Goal: Information Seeking & Learning: Learn about a topic

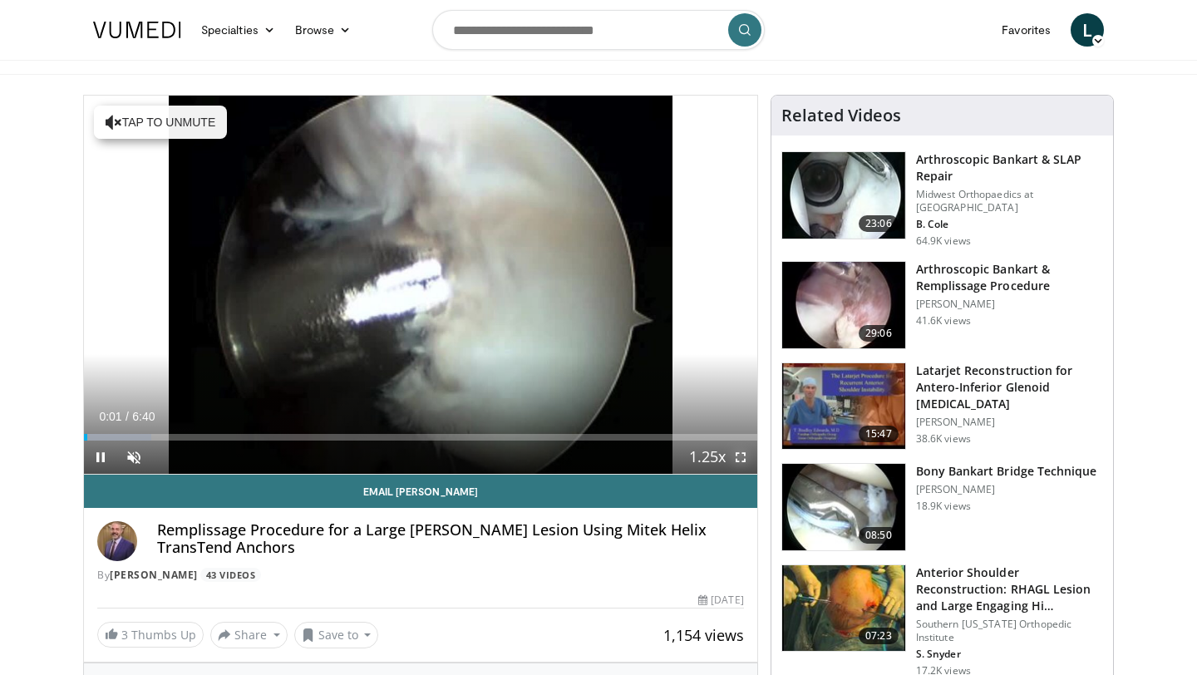
click at [737, 453] on span "Video Player" at bounding box center [740, 457] width 33 height 33
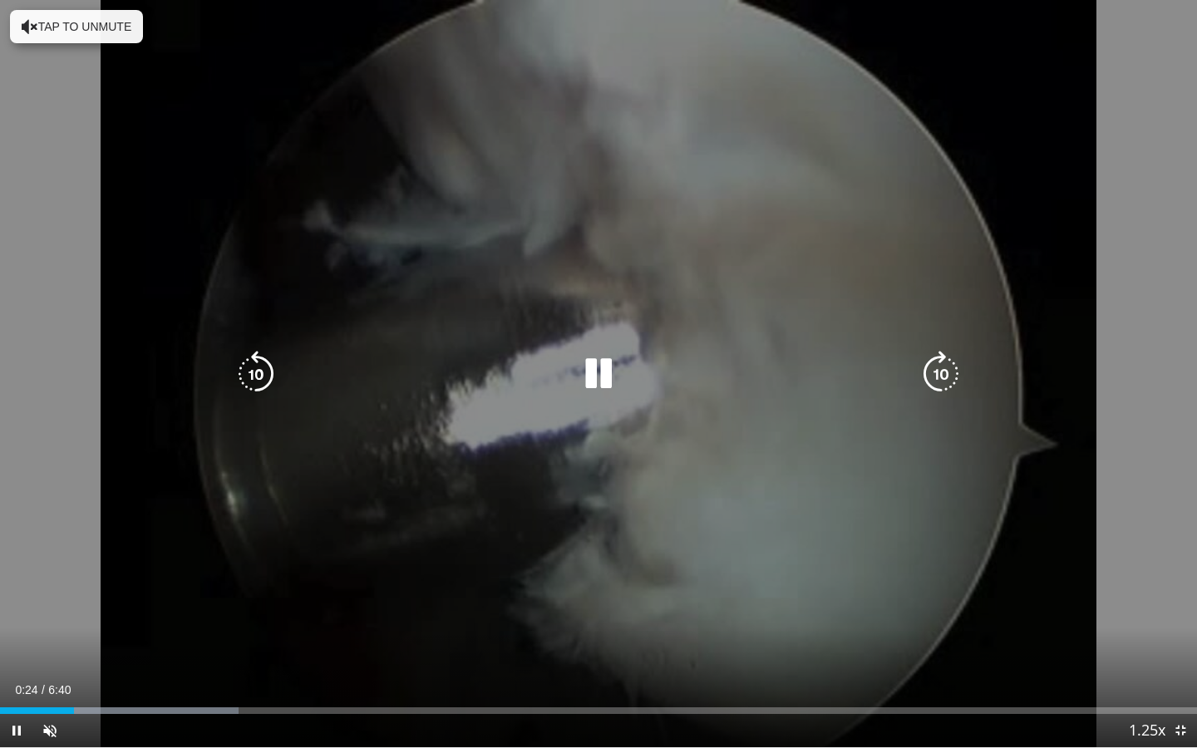
click at [66, 11] on button "Tap to unmute" at bounding box center [76, 26] width 133 height 33
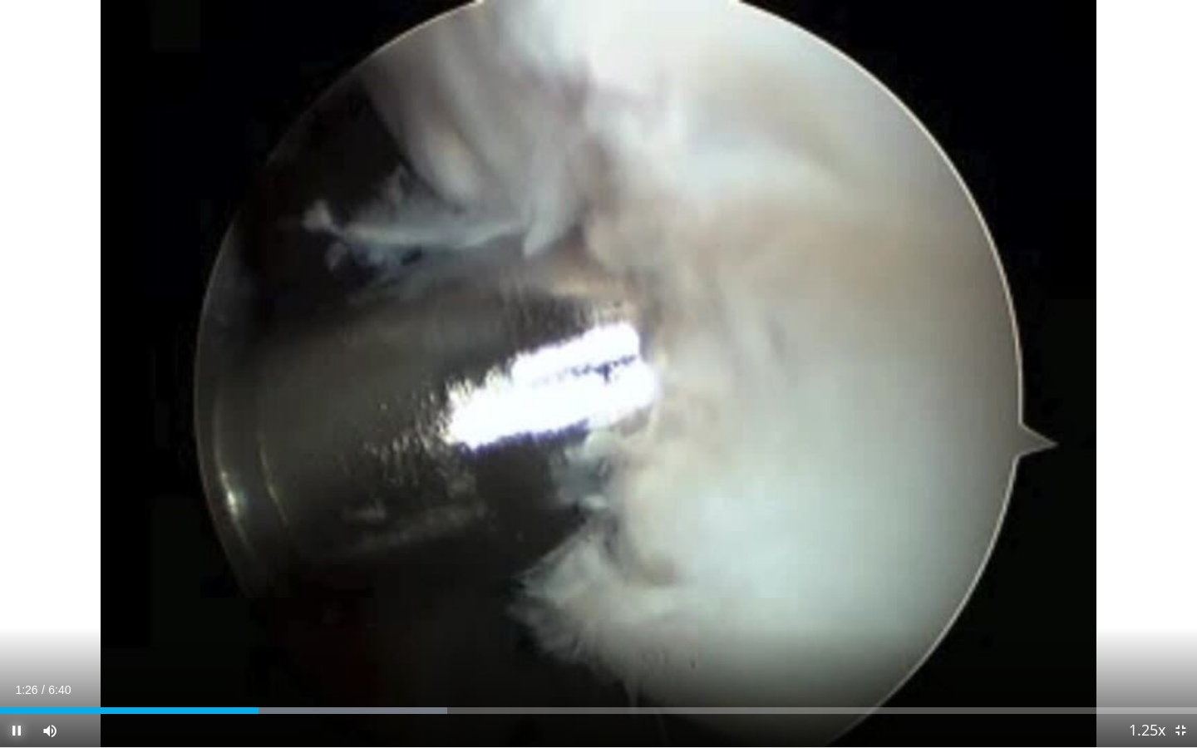
click at [11, 674] on span "Video Player" at bounding box center [16, 730] width 33 height 33
click at [0, 674] on button "Play" at bounding box center [16, 730] width 33 height 33
click at [0, 674] on button "Pause" at bounding box center [16, 730] width 33 height 33
click at [0, 674] on button "Play" at bounding box center [16, 730] width 33 height 33
click at [0, 674] on button "Pause" at bounding box center [16, 730] width 33 height 33
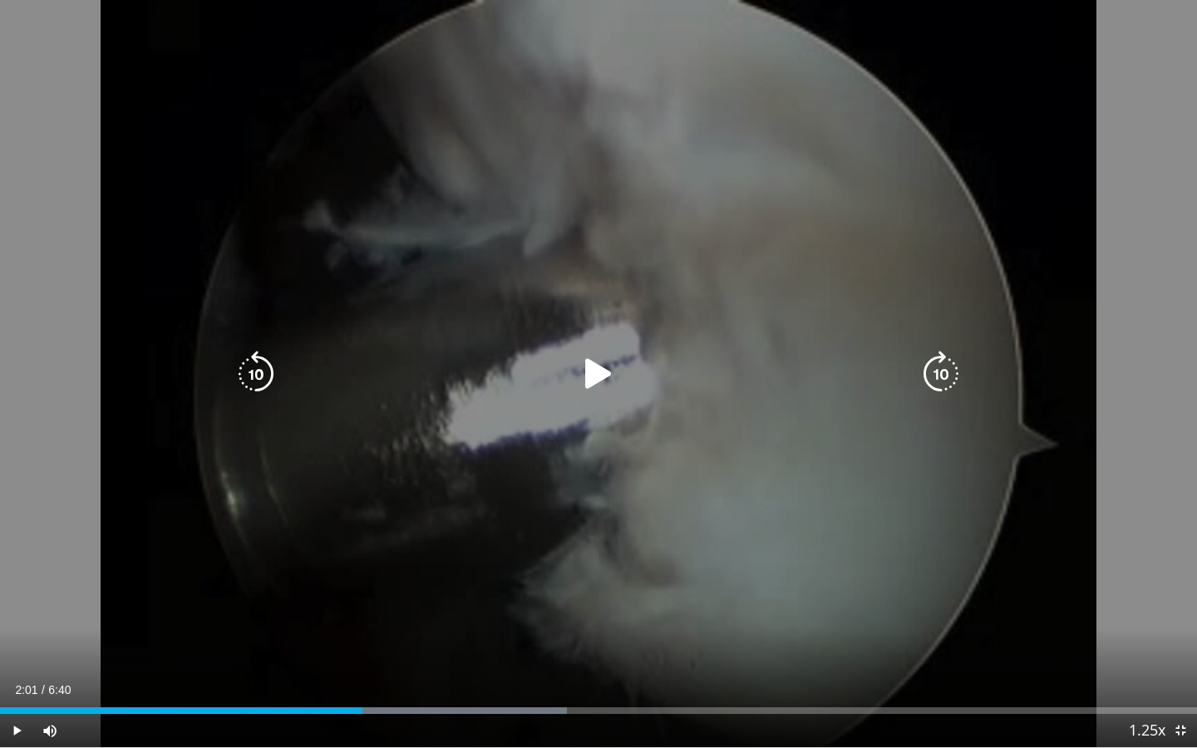
click at [605, 363] on icon "Video Player" at bounding box center [598, 374] width 47 height 47
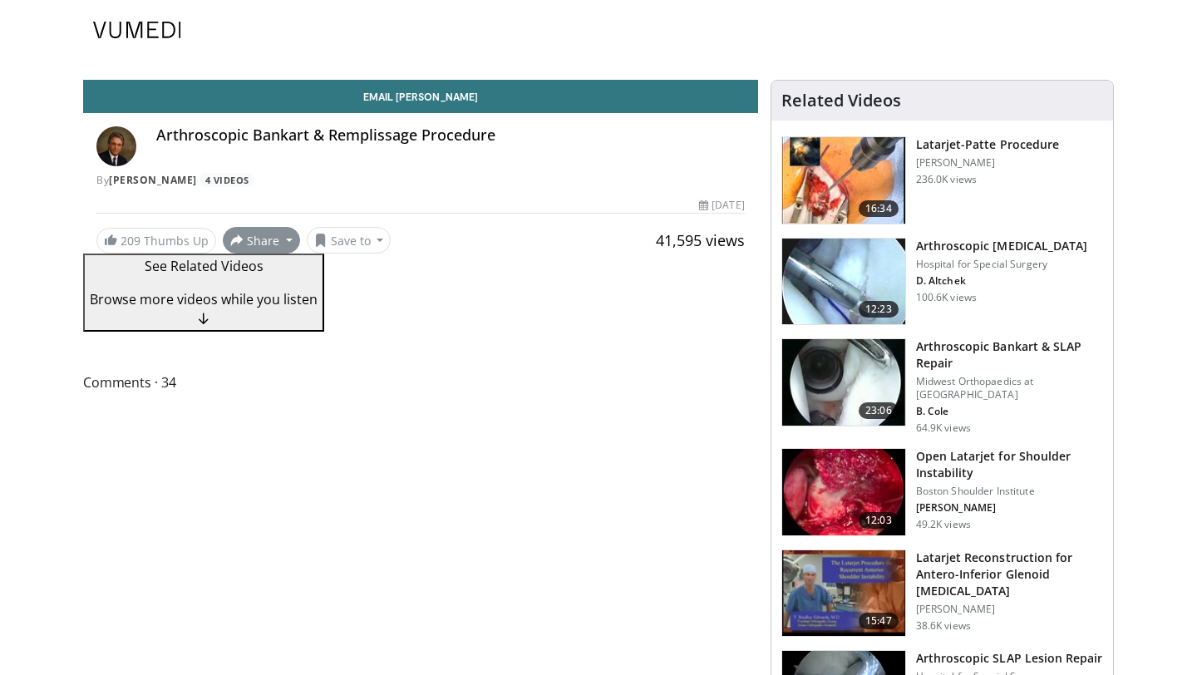
scroll to position [187, 0]
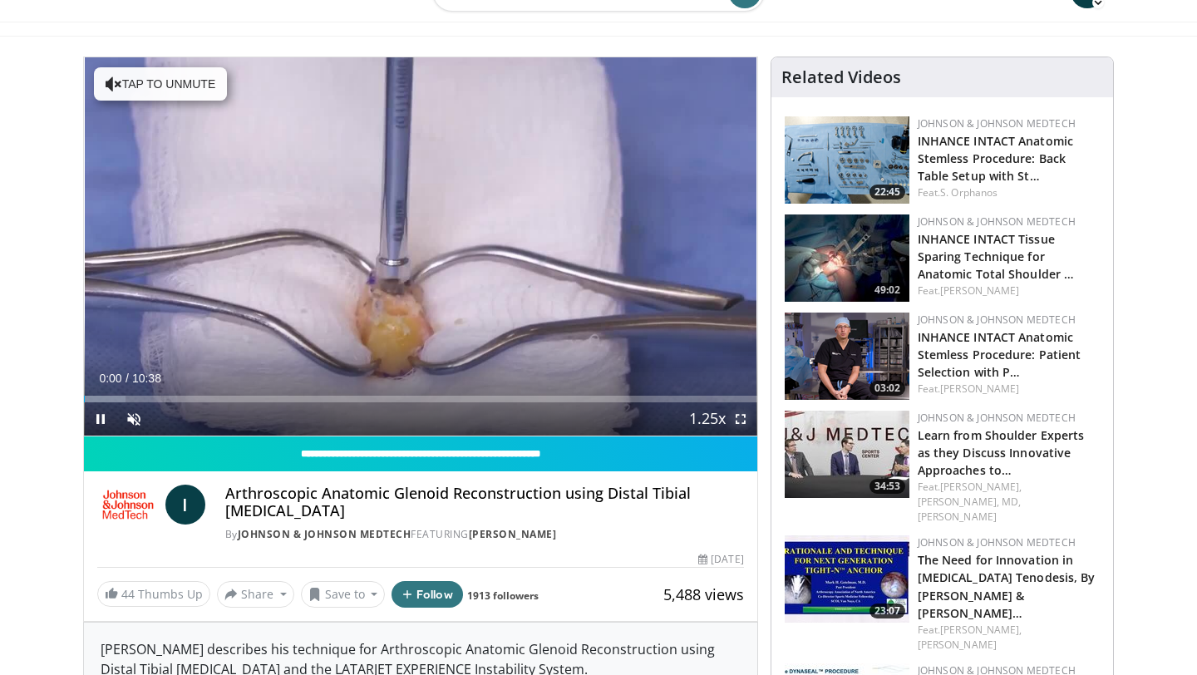
click at [733, 423] on span "Video Player" at bounding box center [740, 418] width 33 height 33
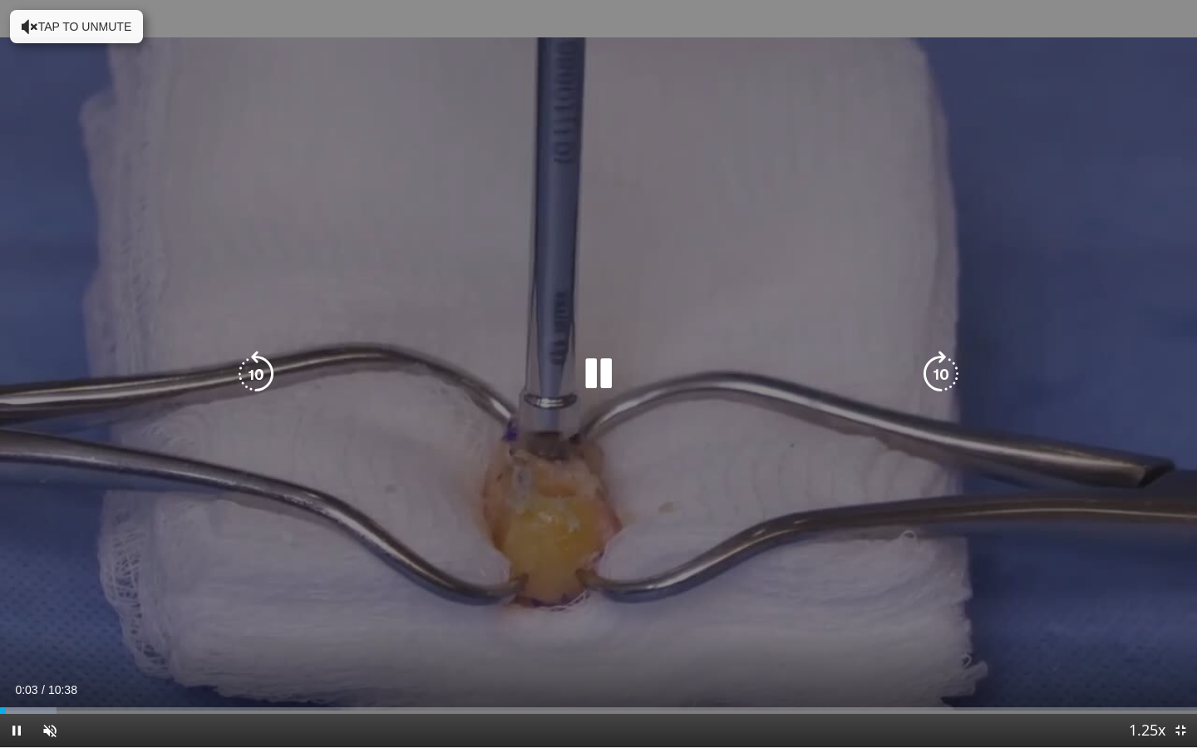
click at [602, 372] on icon "Video Player" at bounding box center [598, 374] width 47 height 47
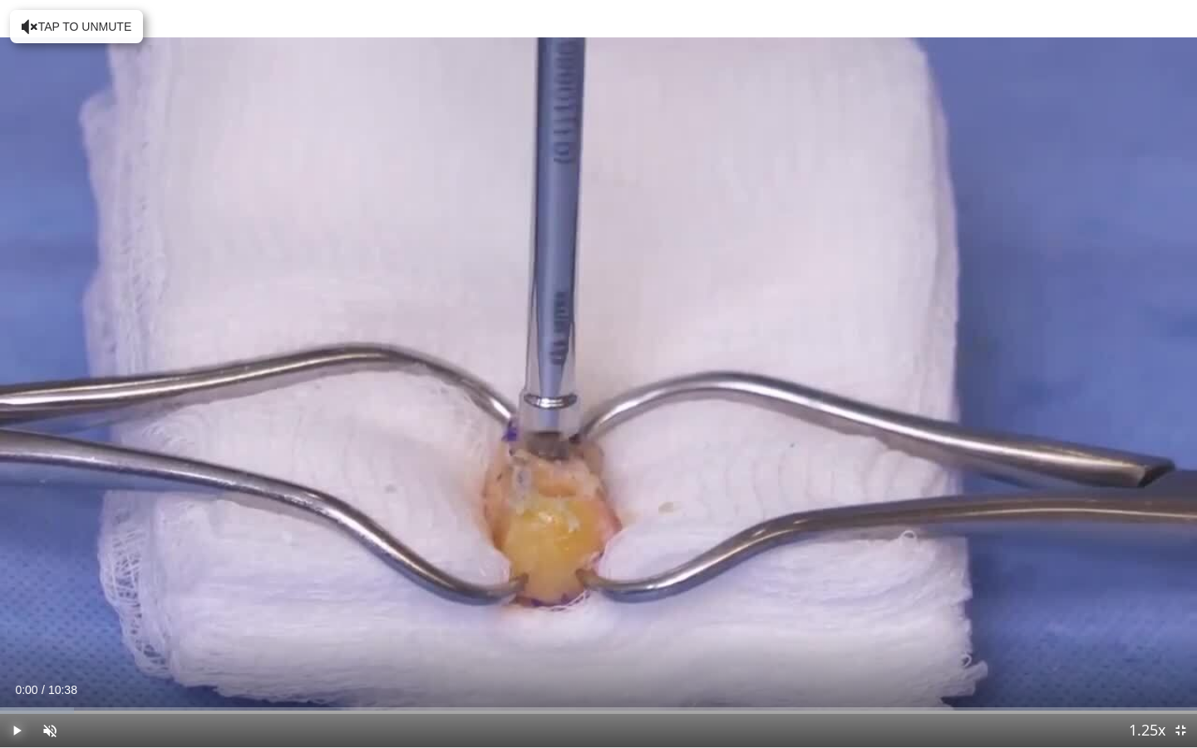
click at [8, 674] on span "Video Player" at bounding box center [16, 730] width 33 height 33
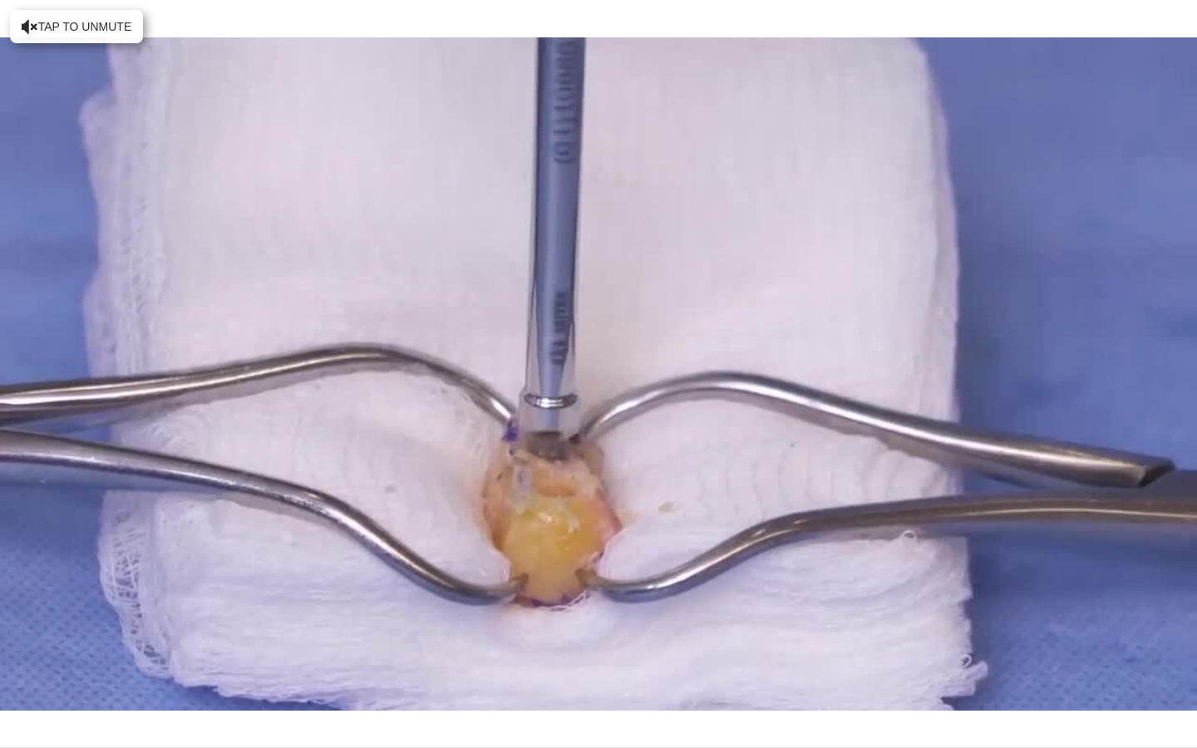
click at [8, 674] on div "10 seconds Tap to unmute" at bounding box center [598, 373] width 1197 height 747
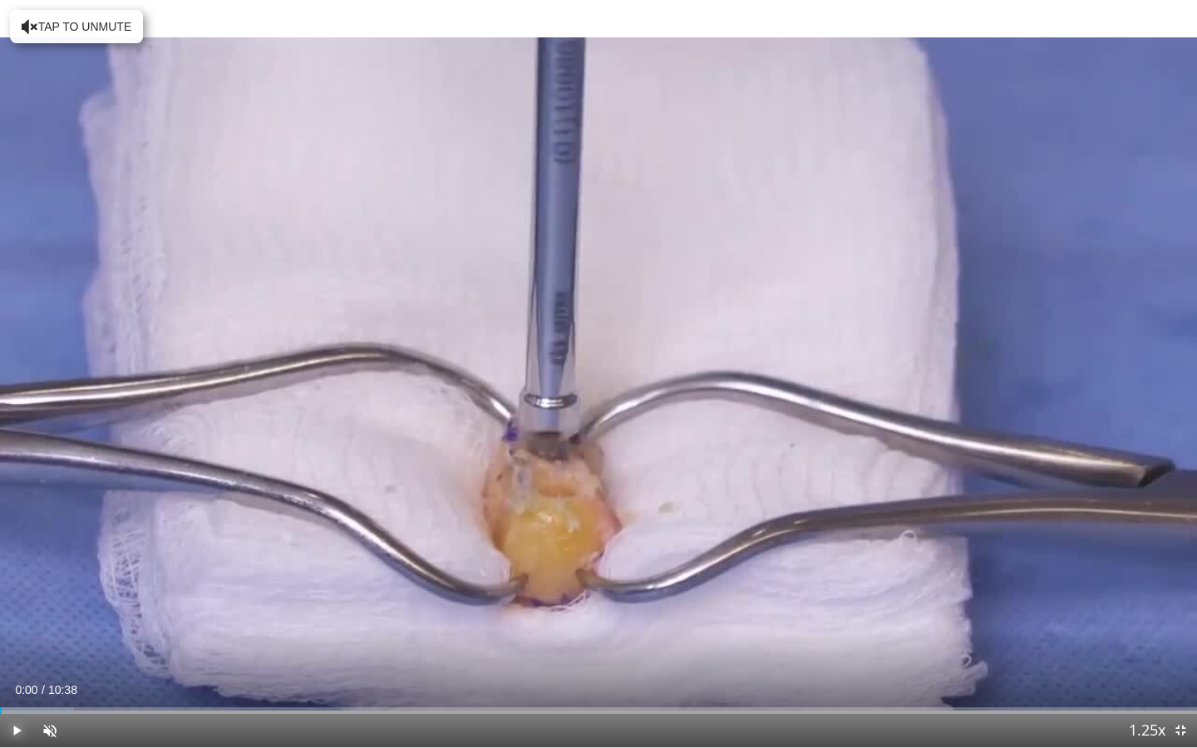
click at [19, 674] on span "Video Player" at bounding box center [16, 730] width 33 height 33
click at [56, 674] on span "Video Player" at bounding box center [49, 730] width 33 height 33
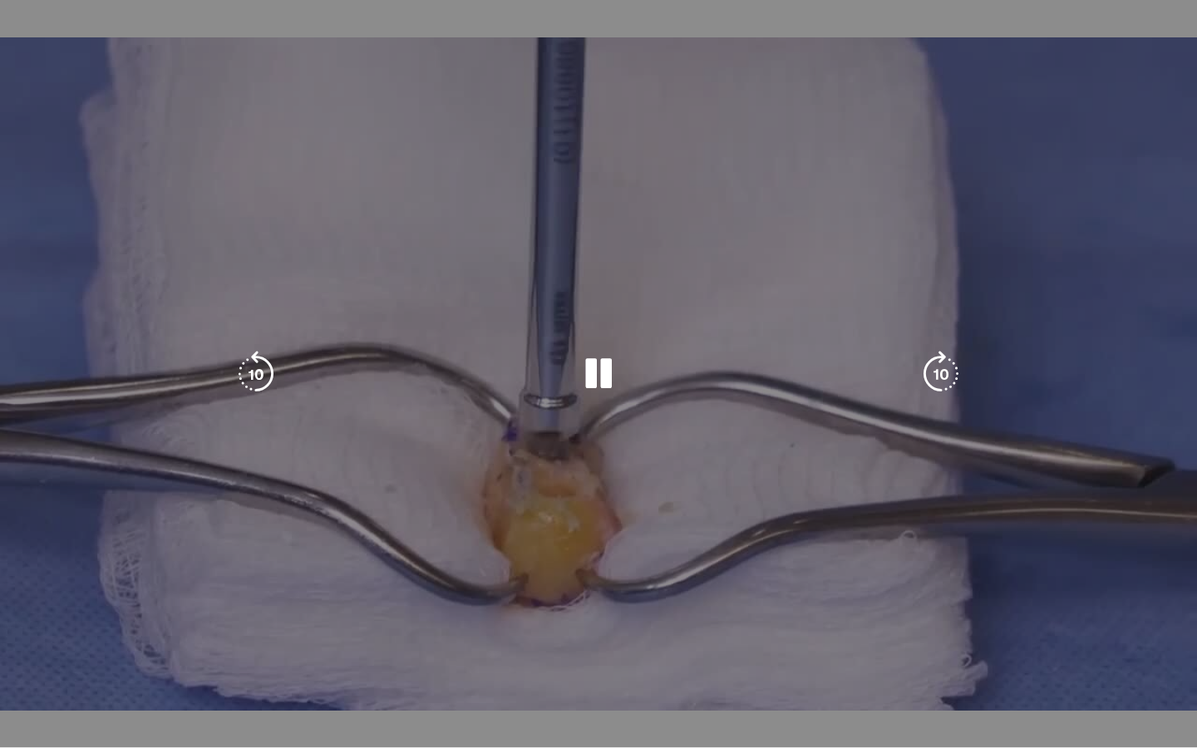
click at [53, 674] on video-js "**********" at bounding box center [598, 374] width 1197 height 748
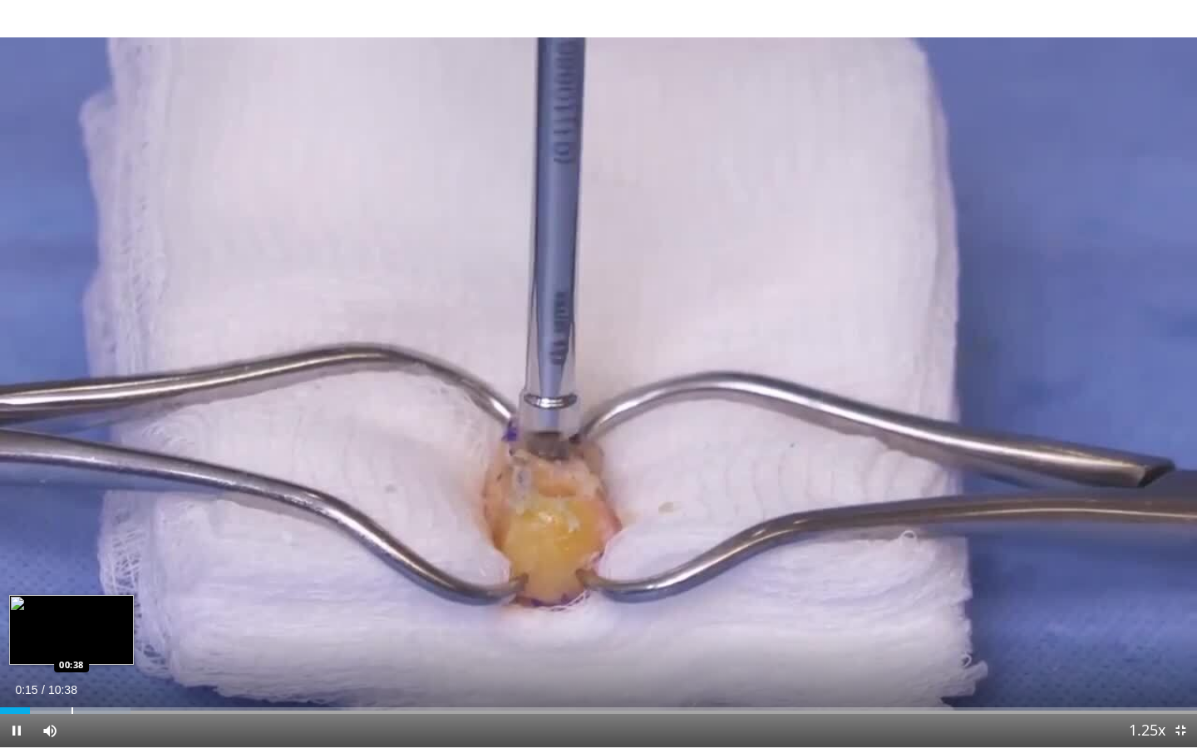
click at [71, 674] on div "Loaded : 10.87% 00:15 00:38" at bounding box center [598, 706] width 1197 height 16
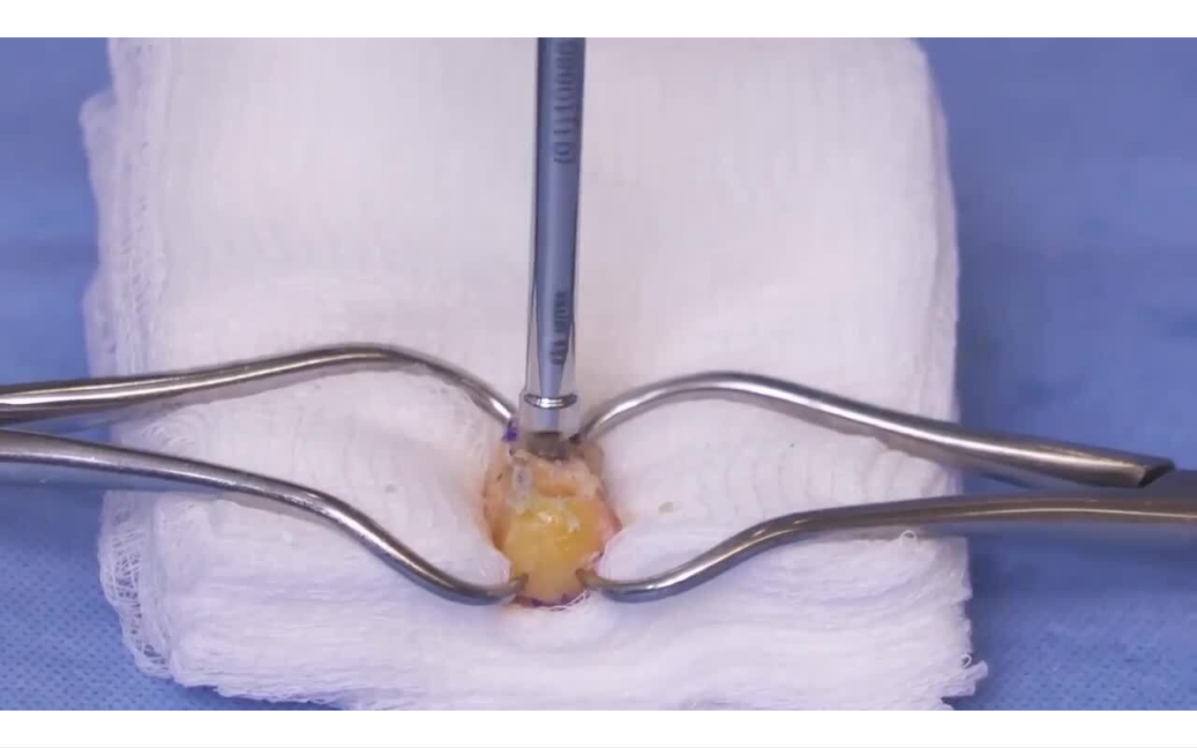
click at [87, 674] on div "Loaded : 10.87% 00:38 00:38" at bounding box center [598, 740] width 1197 height 16
click at [116, 674] on div "Loaded : 12.42% 00:47 00:46" at bounding box center [598, 740] width 1197 height 16
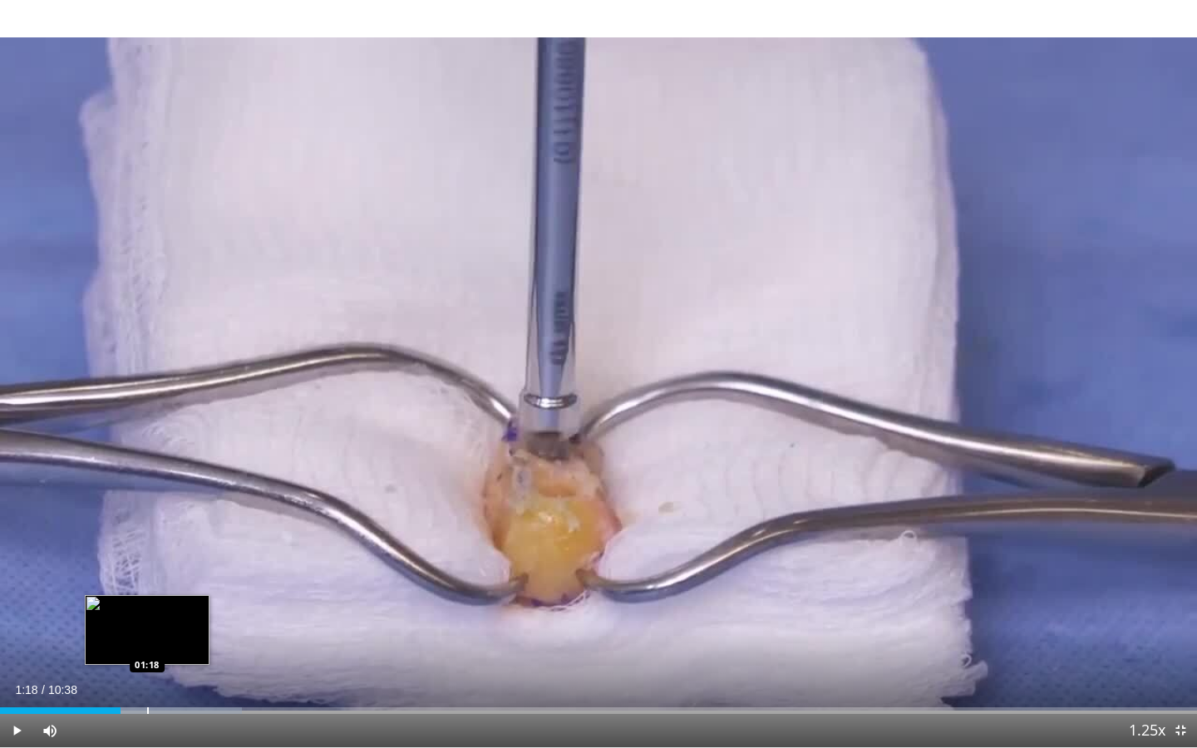
click at [147, 674] on div "Progress Bar" at bounding box center [148, 710] width 2 height 7
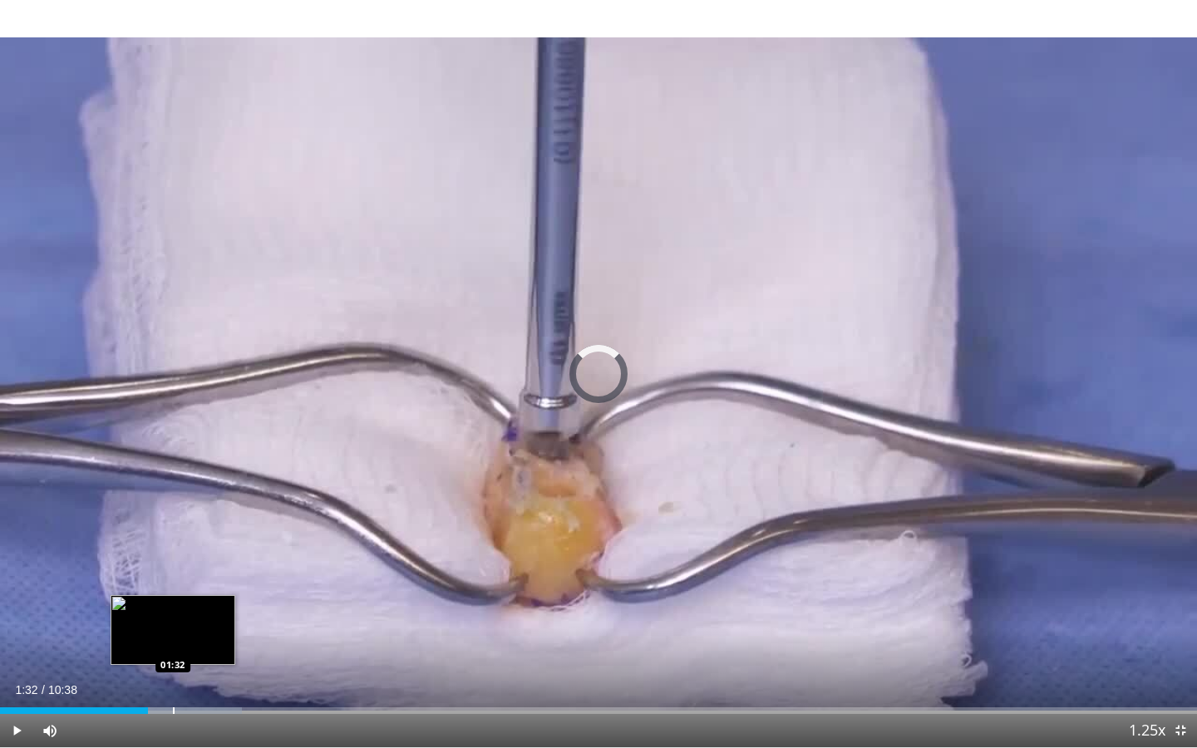
click at [173, 674] on div "Progress Bar" at bounding box center [174, 710] width 2 height 7
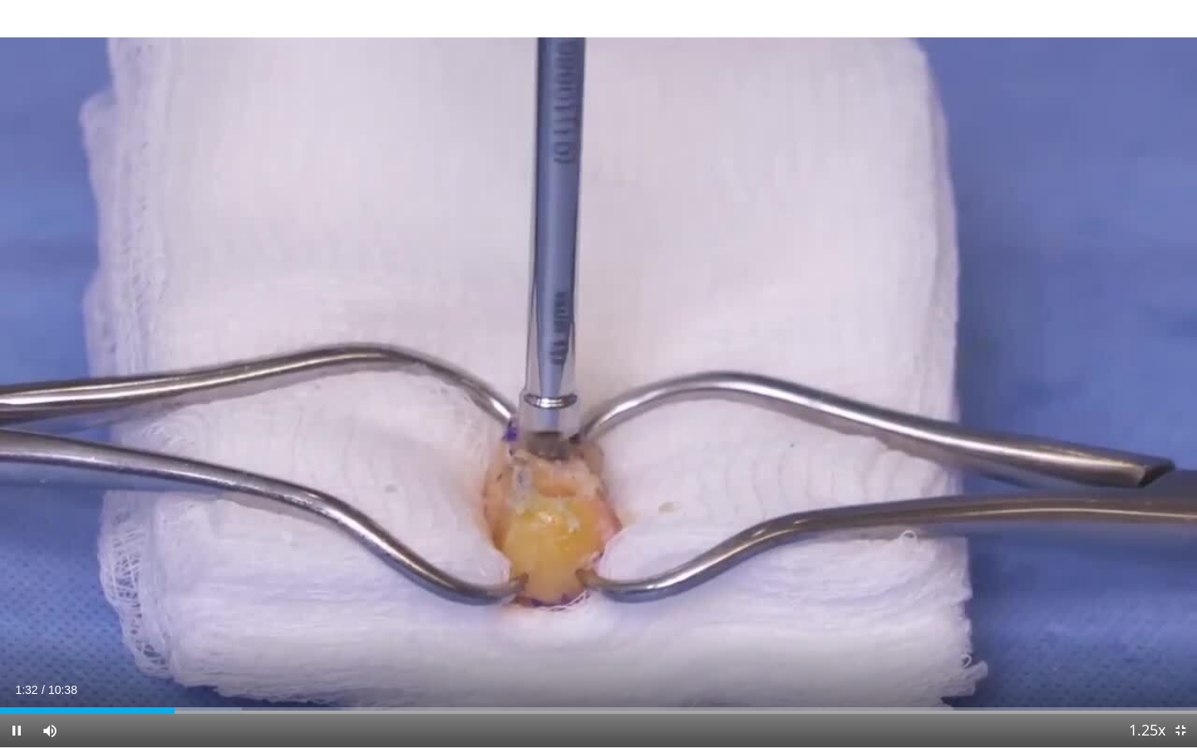
click at [201, 674] on div "Current Time 1:32 / Duration 10:38 Pause Skip Backward Skip Forward Mute 4% Loa…" at bounding box center [598, 730] width 1197 height 33
click at [10, 674] on span "Video Player" at bounding box center [16, 730] width 33 height 33
click at [13, 674] on span "Video Player" at bounding box center [16, 730] width 33 height 33
click at [19, 674] on span "Video Player" at bounding box center [16, 730] width 33 height 33
click at [11, 674] on span "Video Player" at bounding box center [16, 730] width 33 height 33
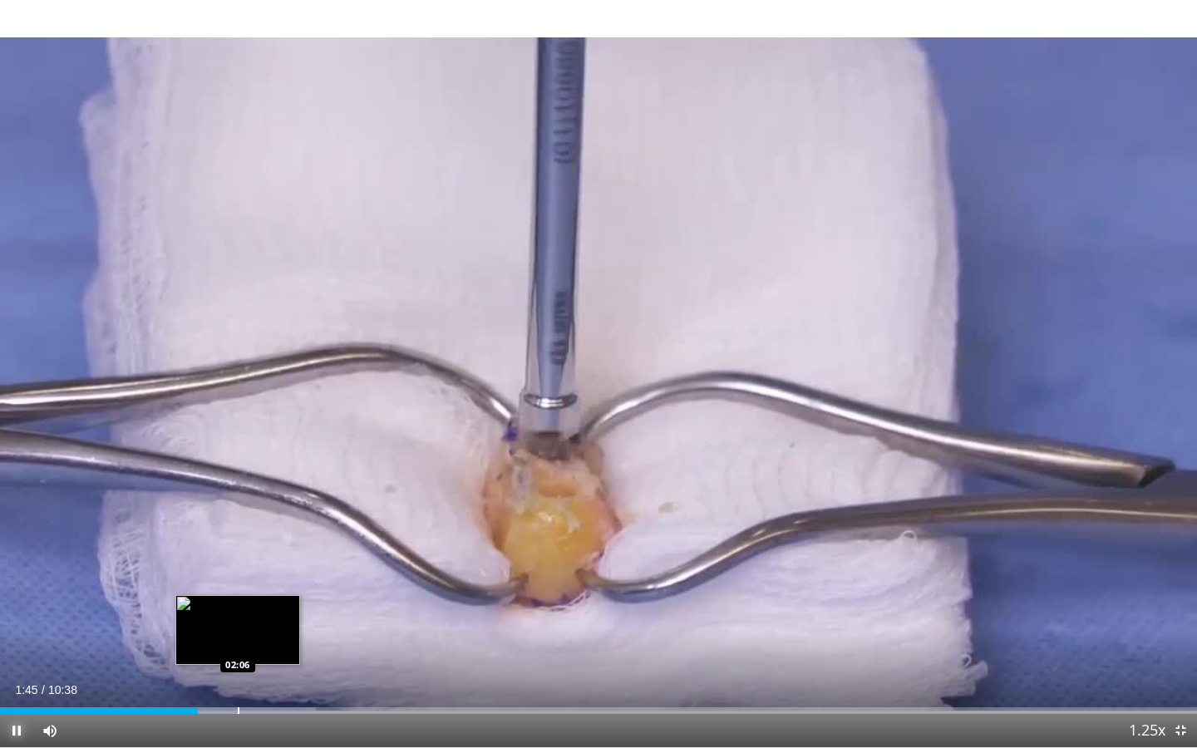
click at [238, 674] on div "Progress Bar" at bounding box center [239, 710] width 2 height 7
click at [254, 674] on div "Progress Bar" at bounding box center [255, 710] width 2 height 7
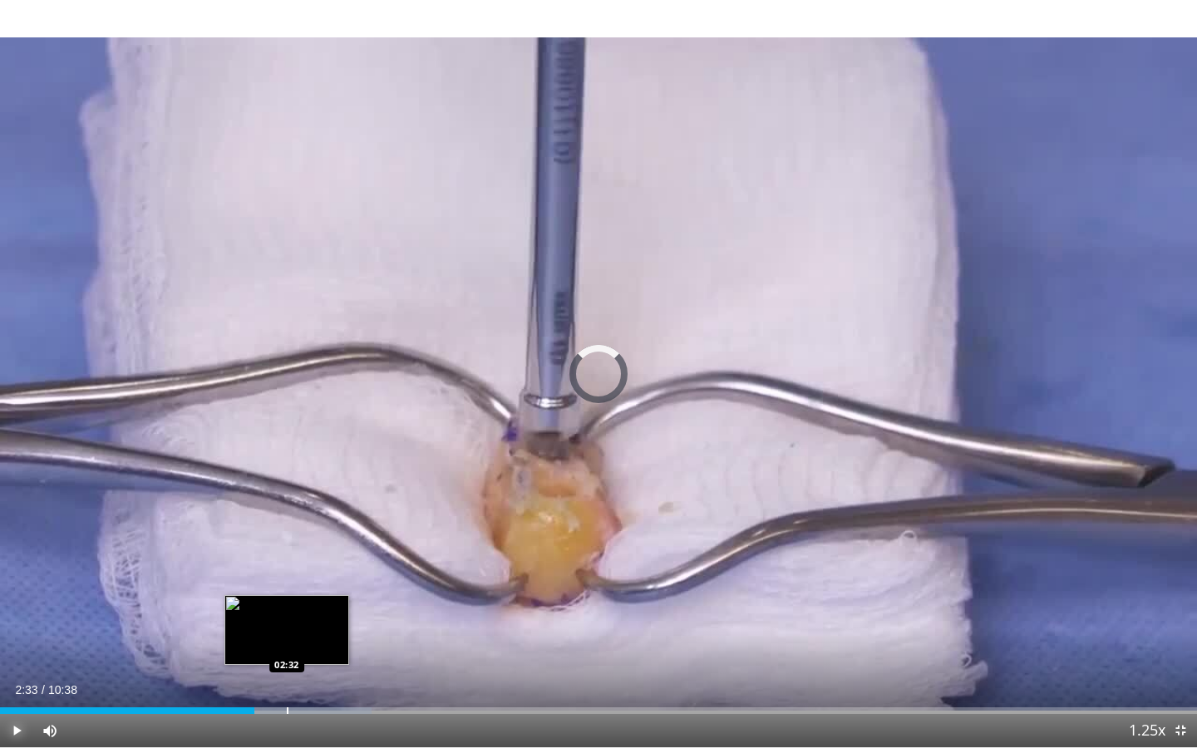
click at [288, 674] on div "Progress Bar" at bounding box center [285, 710] width 173 height 7
click at [309, 674] on div "Progress Bar" at bounding box center [310, 710] width 2 height 7
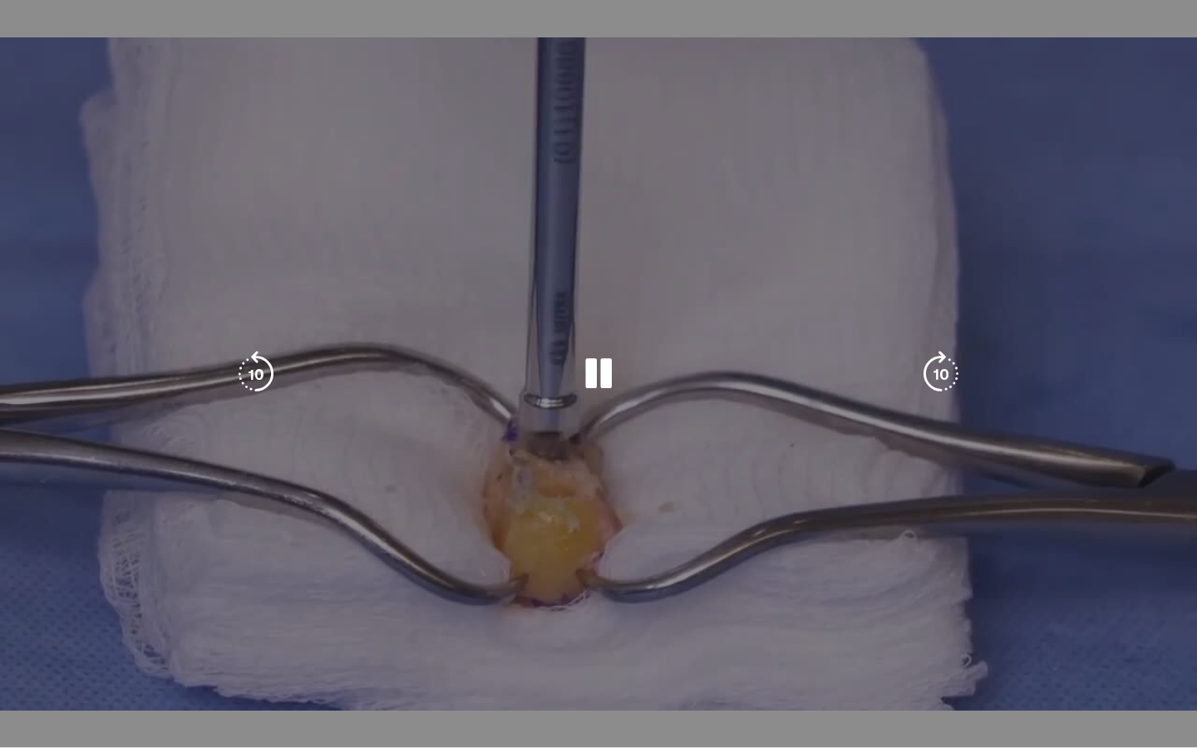
click at [339, 674] on video-js "**********" at bounding box center [598, 374] width 1197 height 748
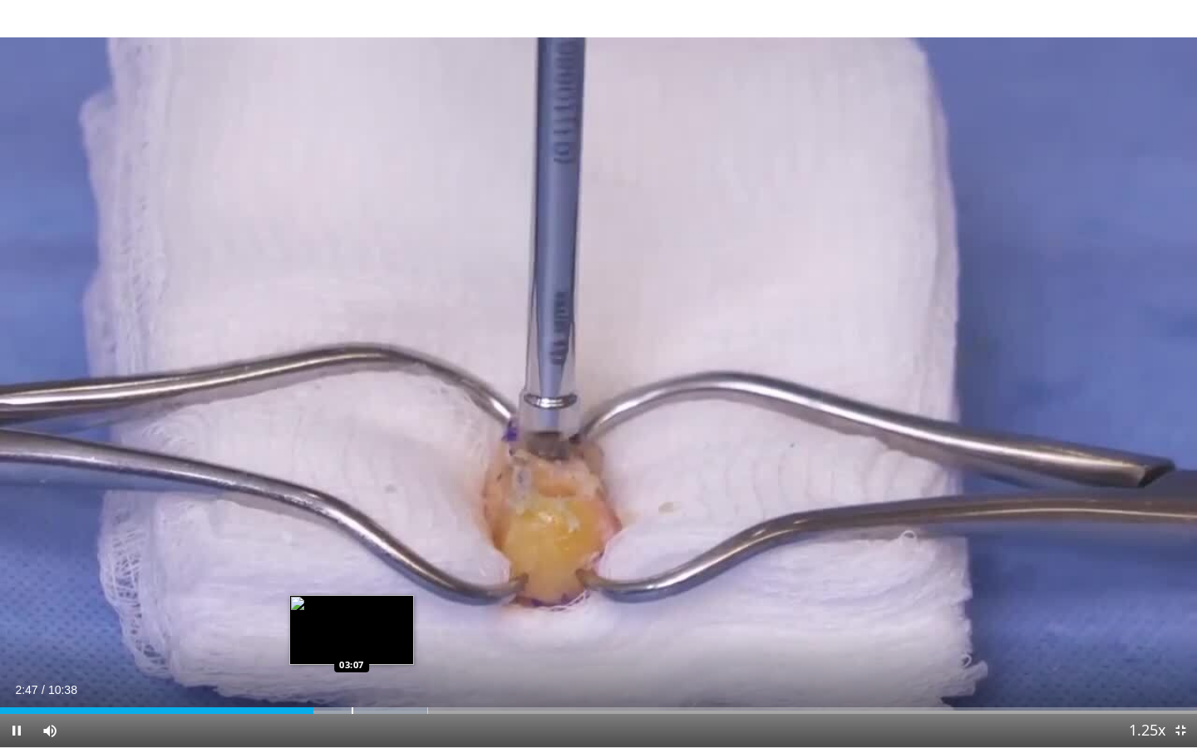
click at [351, 674] on div "Loaded : 35.73% 02:47 03:07" at bounding box center [598, 706] width 1197 height 16
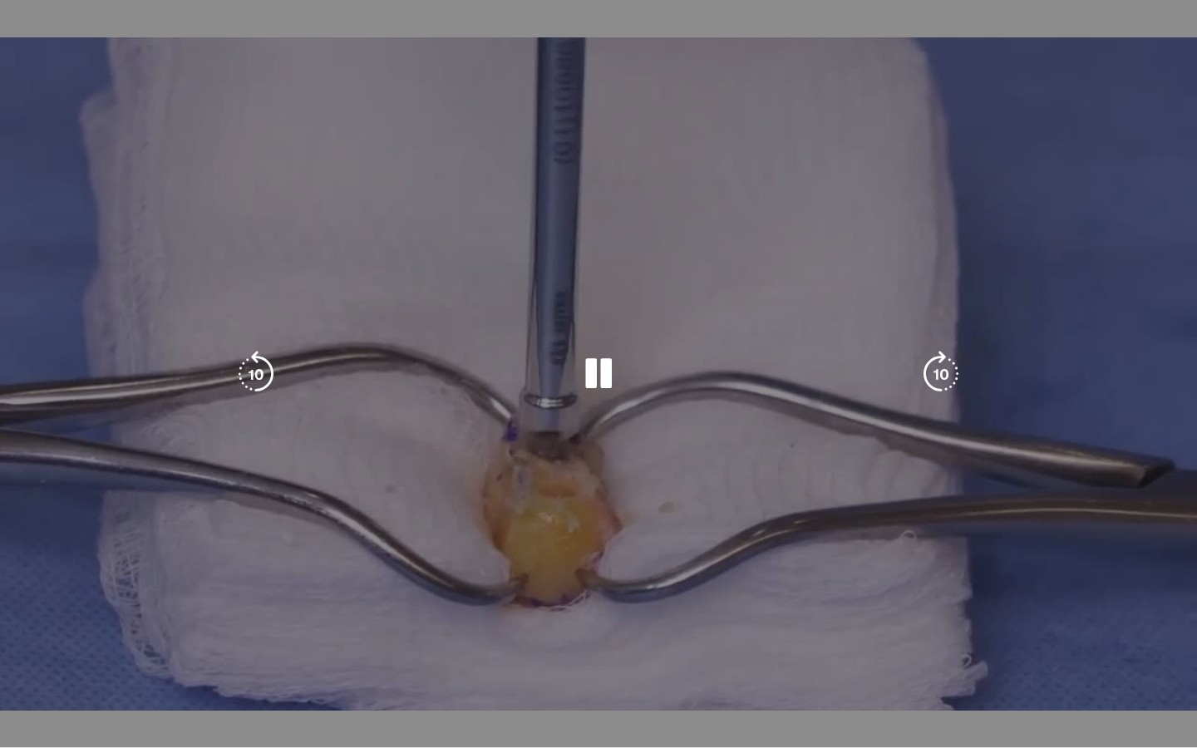
click at [377, 674] on video-js "**********" at bounding box center [598, 374] width 1197 height 748
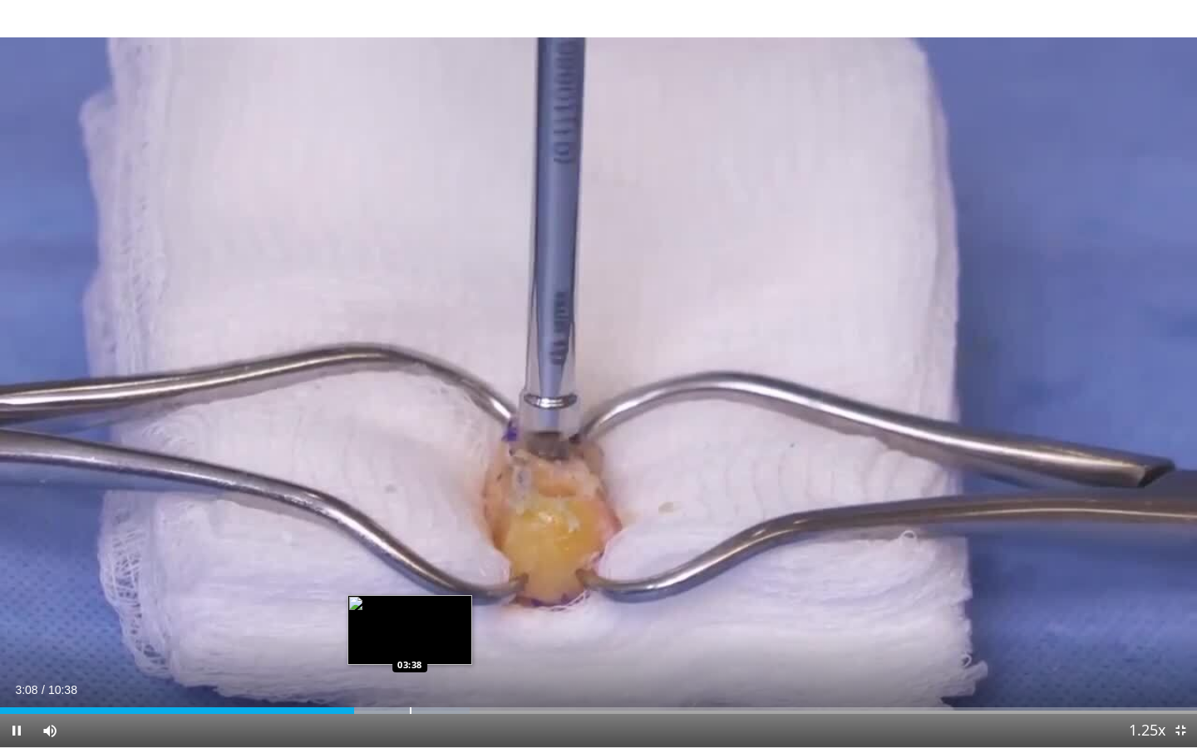
click at [411, 674] on div "Loaded : 39.21% 03:09 03:38" at bounding box center [598, 706] width 1197 height 16
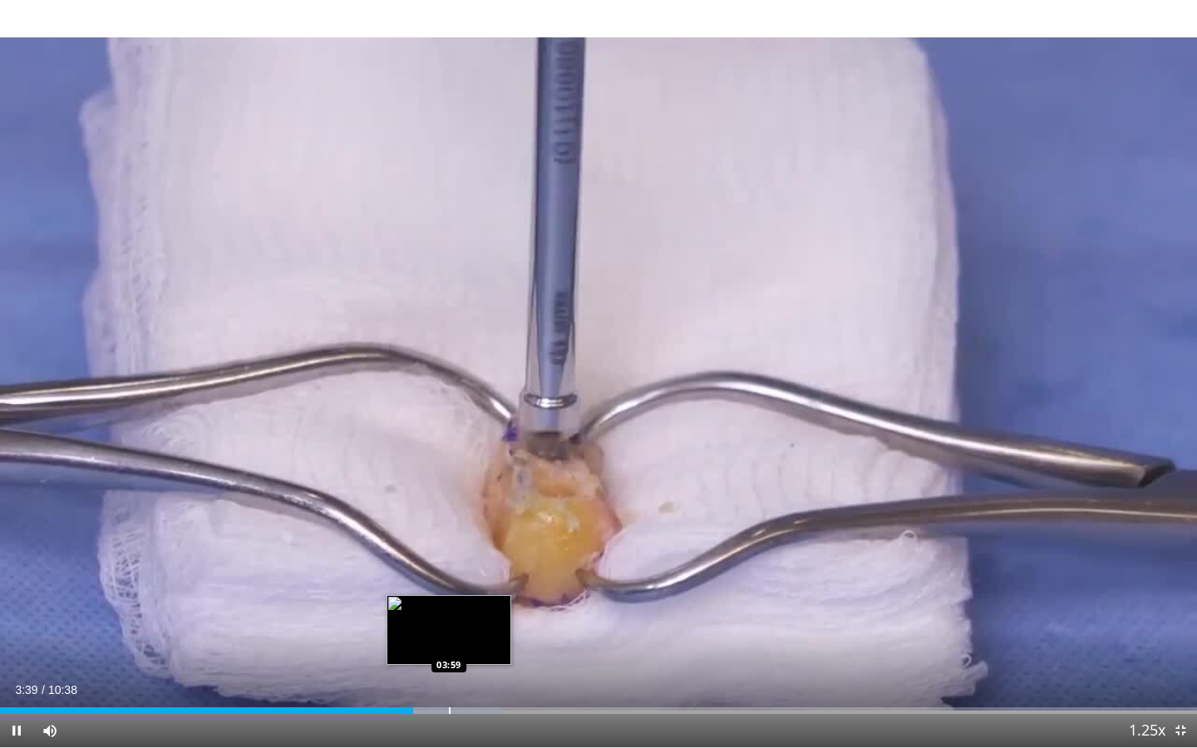
click at [449, 674] on div "Progress Bar" at bounding box center [450, 710] width 2 height 7
click at [481, 674] on div "Loaded : 48.17% 04:01 04:16" at bounding box center [598, 706] width 1197 height 16
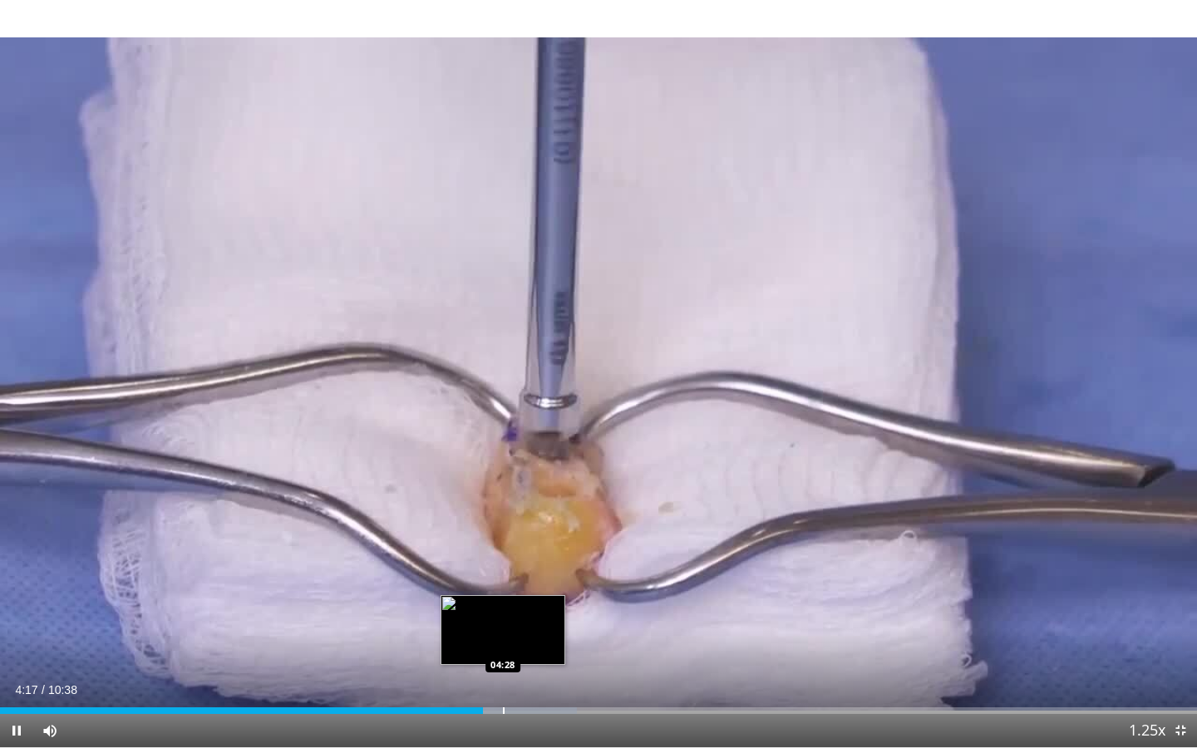
click at [503, 674] on div "Progress Bar" at bounding box center [504, 710] width 2 height 7
click at [525, 674] on div "Progress Bar" at bounding box center [525, 710] width 2 height 7
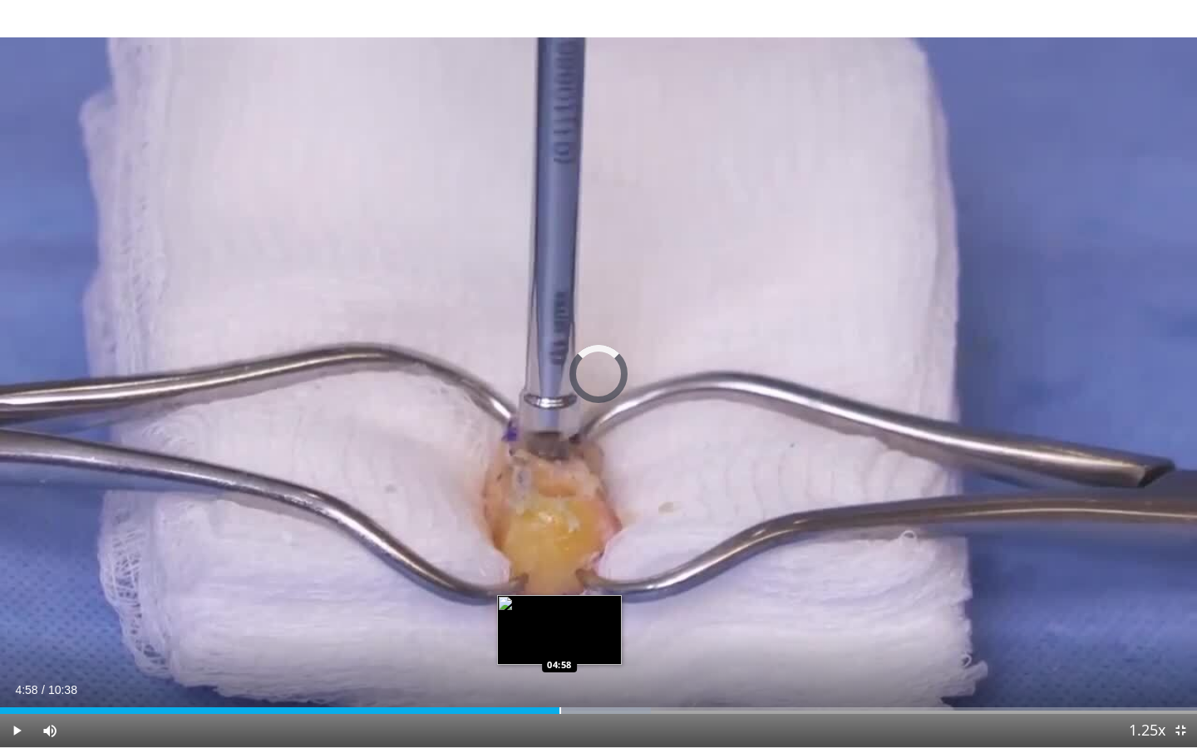
click at [559, 674] on div "Progress Bar" at bounding box center [560, 710] width 2 height 7
click at [576, 674] on div "Progress Bar" at bounding box center [577, 710] width 2 height 7
click at [595, 674] on div "Progress Bar" at bounding box center [596, 710] width 2 height 7
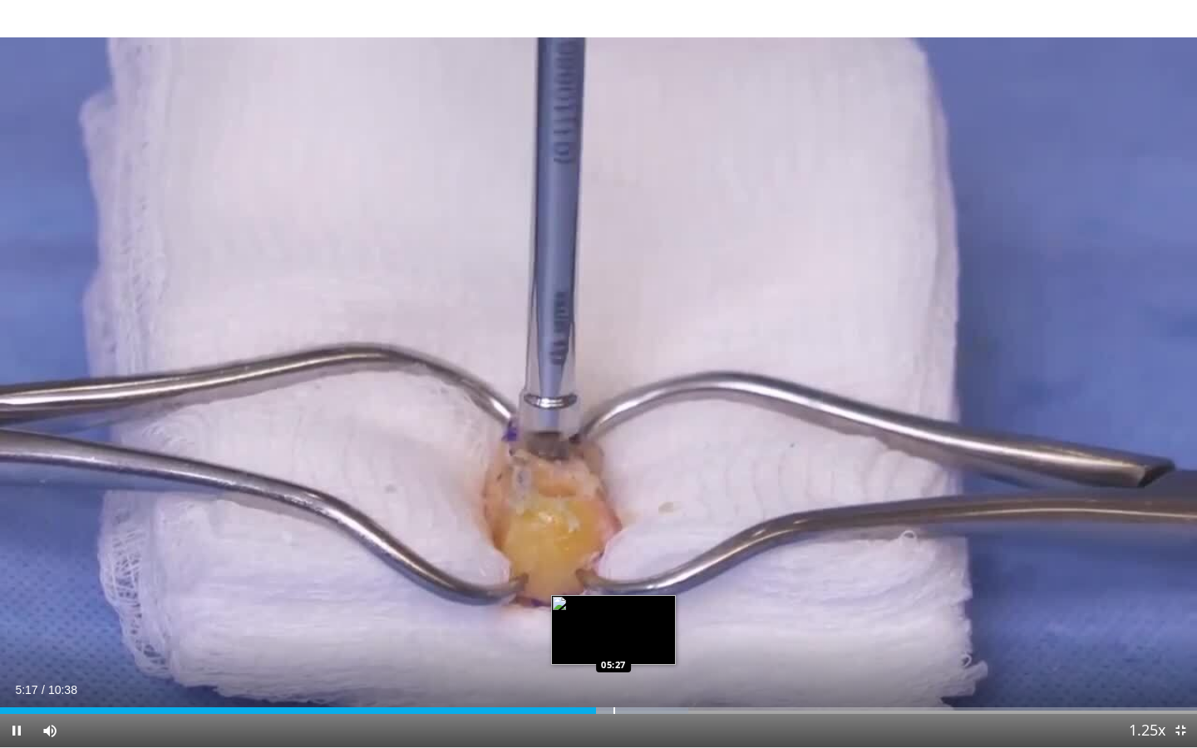
click at [613, 674] on div "Progress Bar" at bounding box center [614, 710] width 2 height 7
click at [641, 674] on div "Progress Bar" at bounding box center [642, 710] width 2 height 7
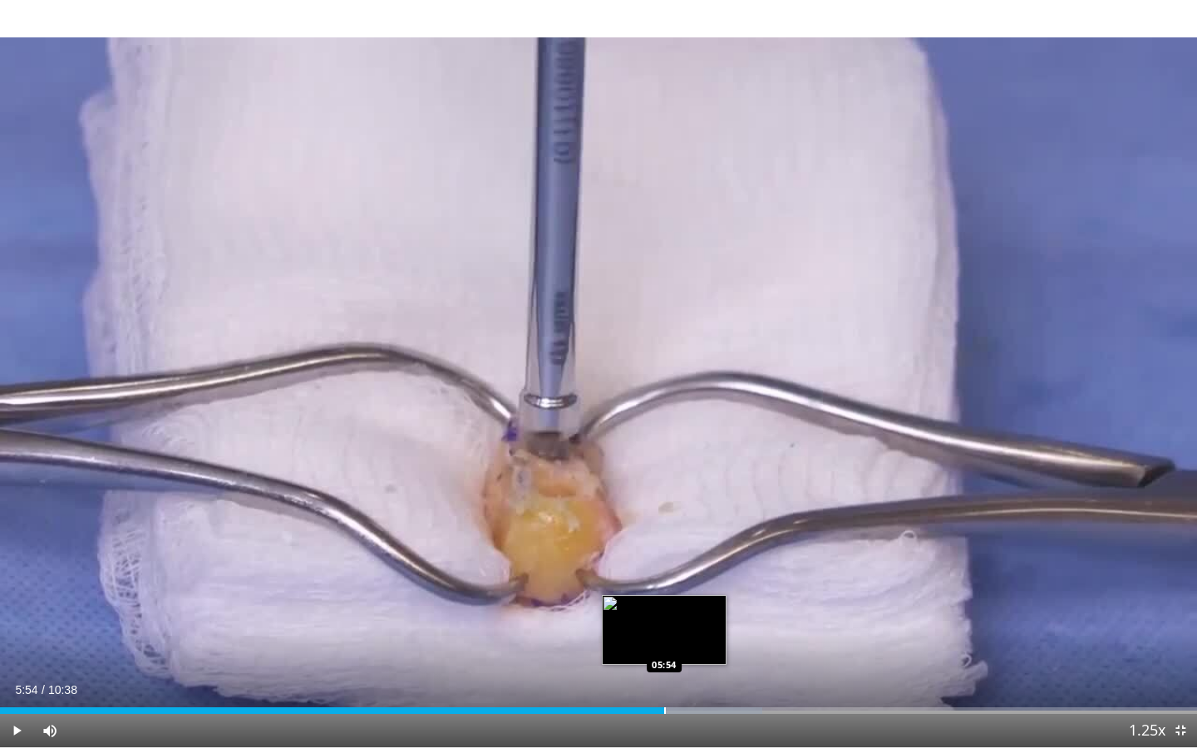
click at [664, 674] on div "Progress Bar" at bounding box center [665, 710] width 2 height 7
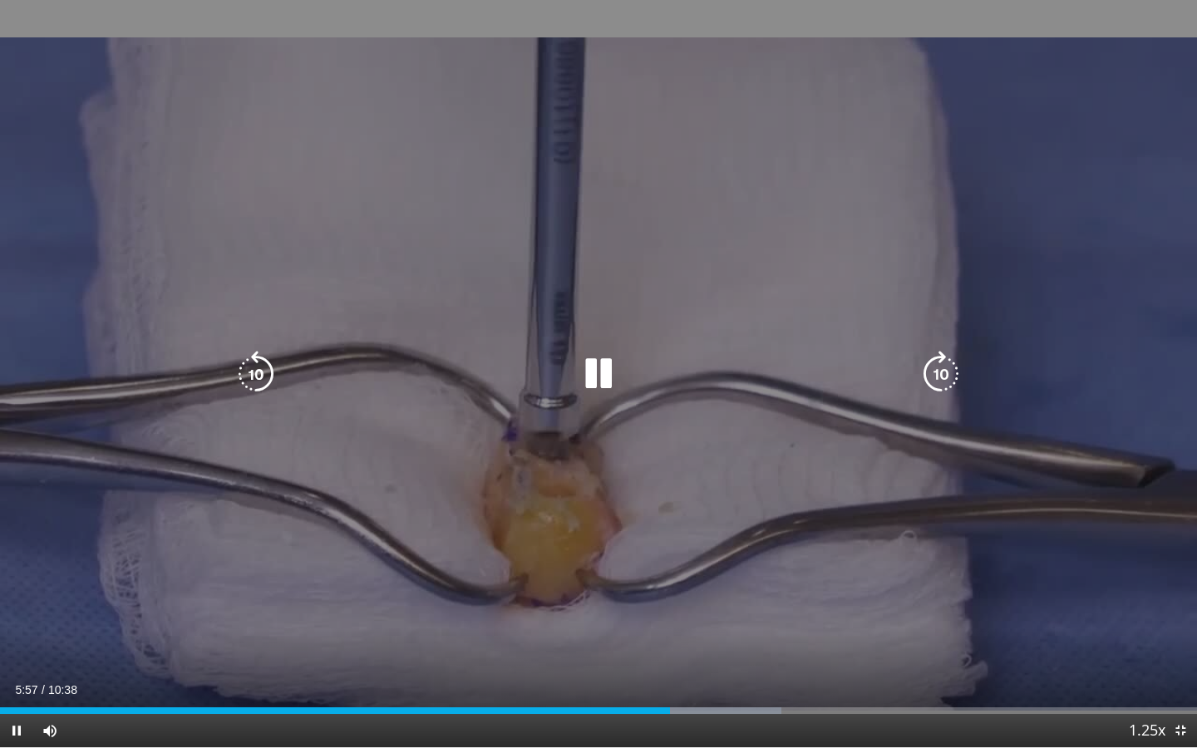
click at [579, 633] on div "10 seconds Tap to unmute" at bounding box center [598, 373] width 1197 height 747
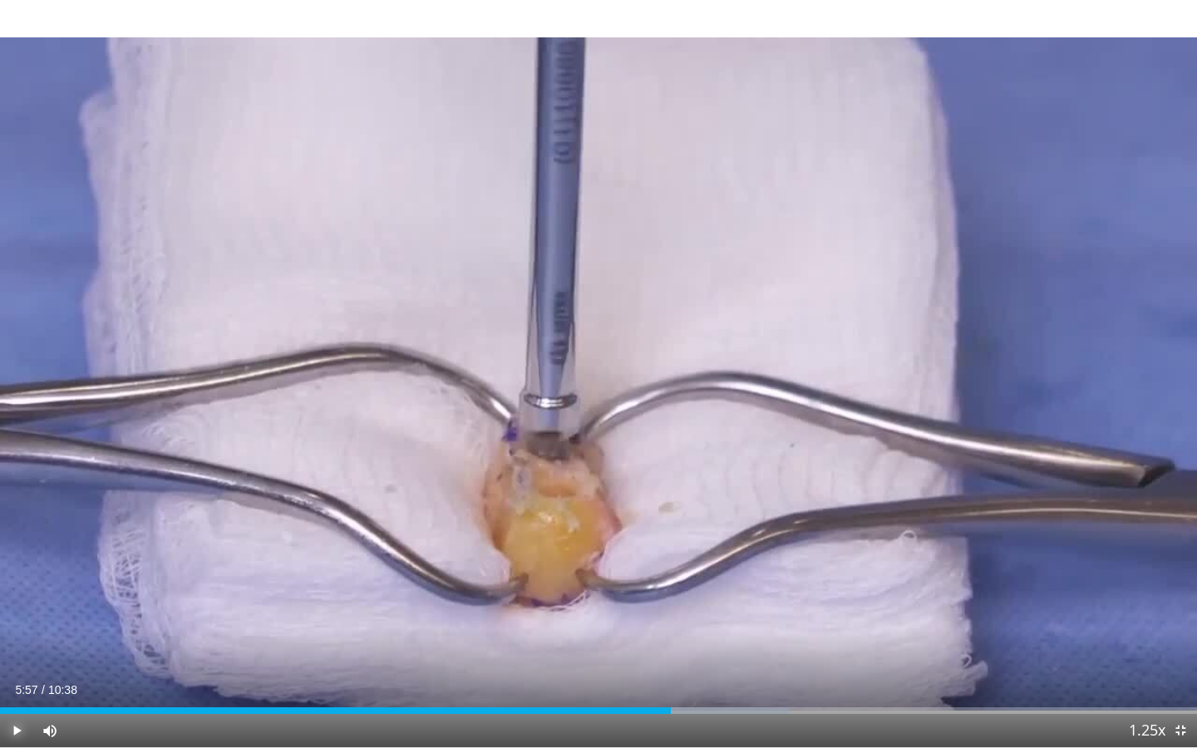
click at [14, 674] on span "Video Player" at bounding box center [16, 730] width 33 height 33
click at [686, 674] on div "Progress Bar" at bounding box center [687, 710] width 2 height 7
click at [705, 674] on div "Current Time 6:05 / Duration 10:38 Pause Skip Backward Skip Forward Mute 100% L…" at bounding box center [598, 730] width 1197 height 33
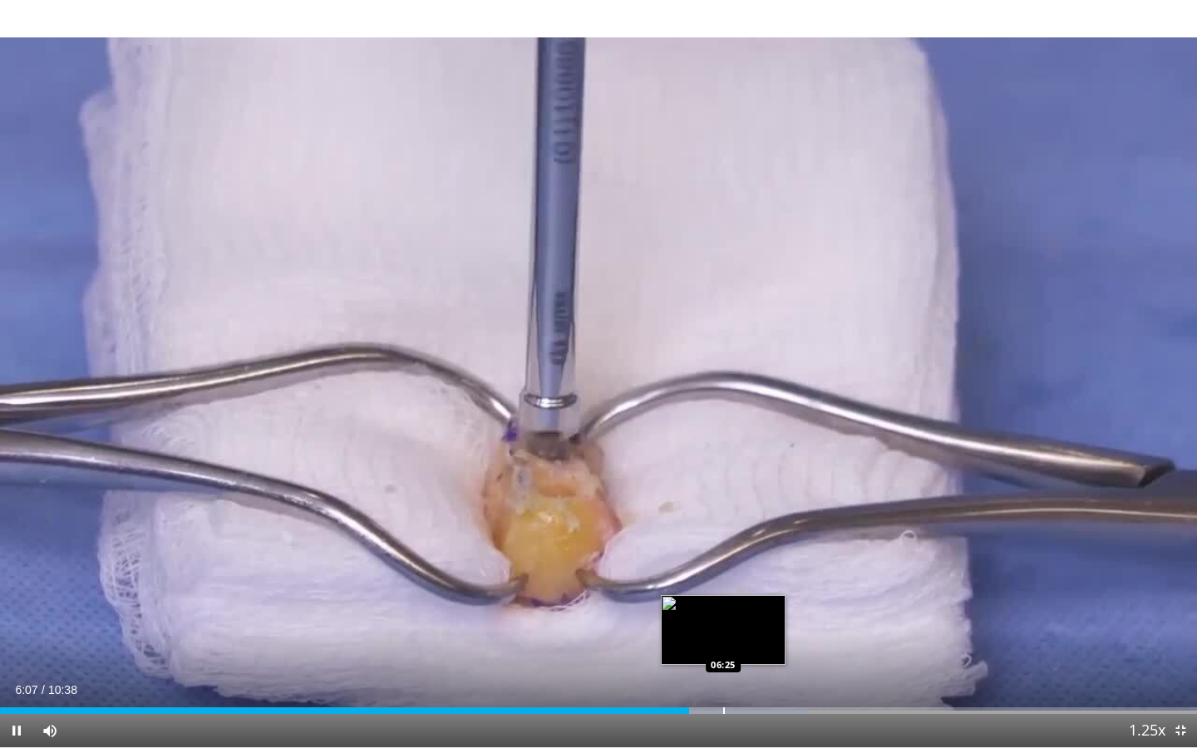
click at [723, 674] on div "Progress Bar" at bounding box center [724, 710] width 2 height 7
click at [754, 674] on div "Loaded : 71.48% 06:36 06:42" at bounding box center [598, 706] width 1197 height 16
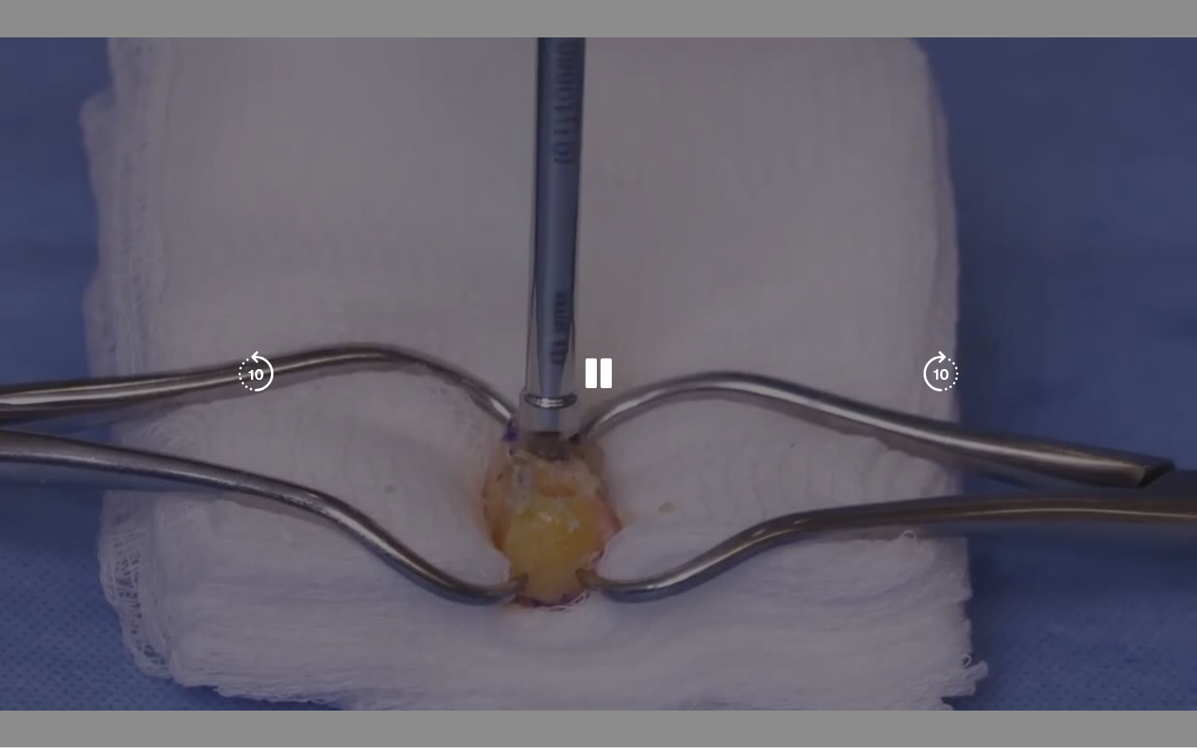
click at [774, 674] on div "Progress Bar" at bounding box center [786, 744] width 176 height 7
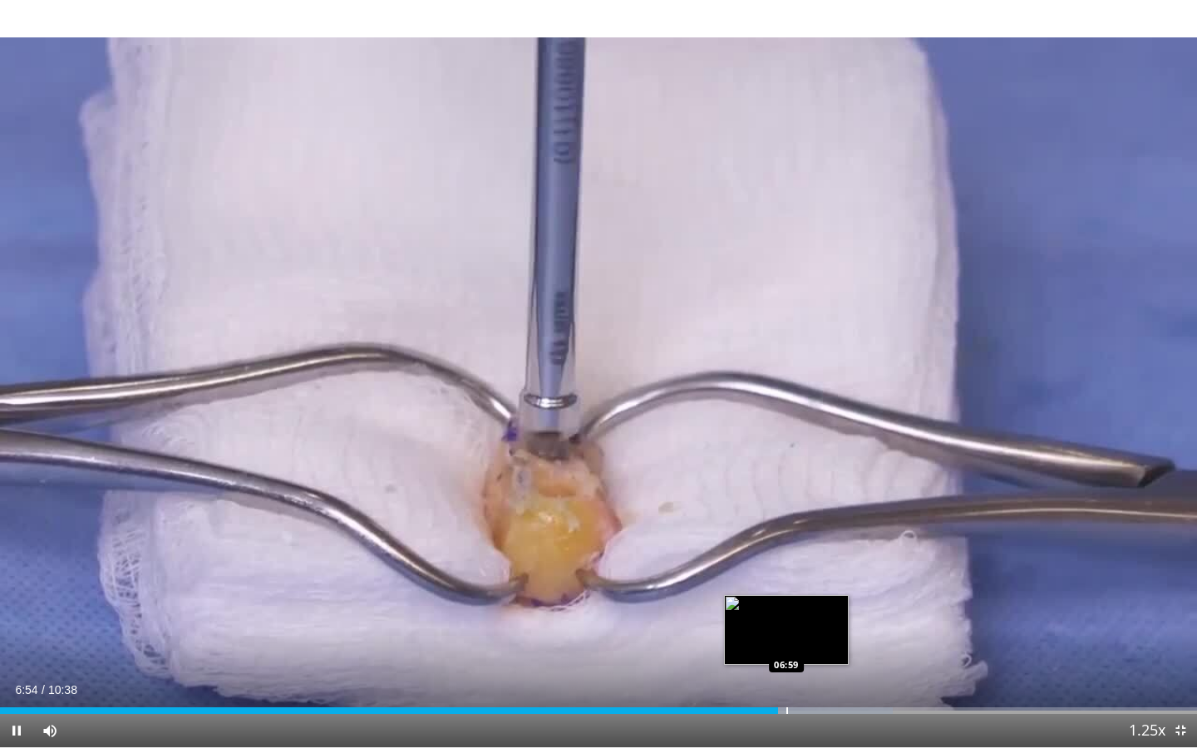
click at [786, 674] on div "Progress Bar" at bounding box center [787, 710] width 2 height 7
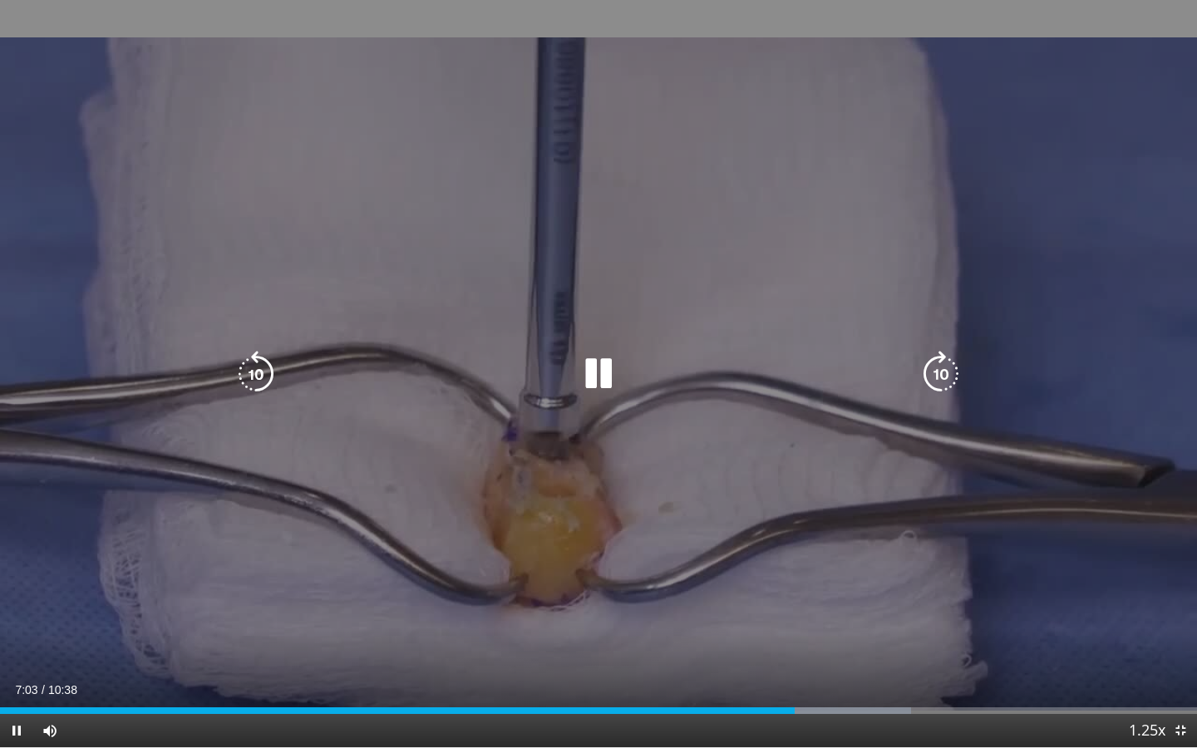
click at [609, 377] on icon "Video Player" at bounding box center [598, 374] width 47 height 47
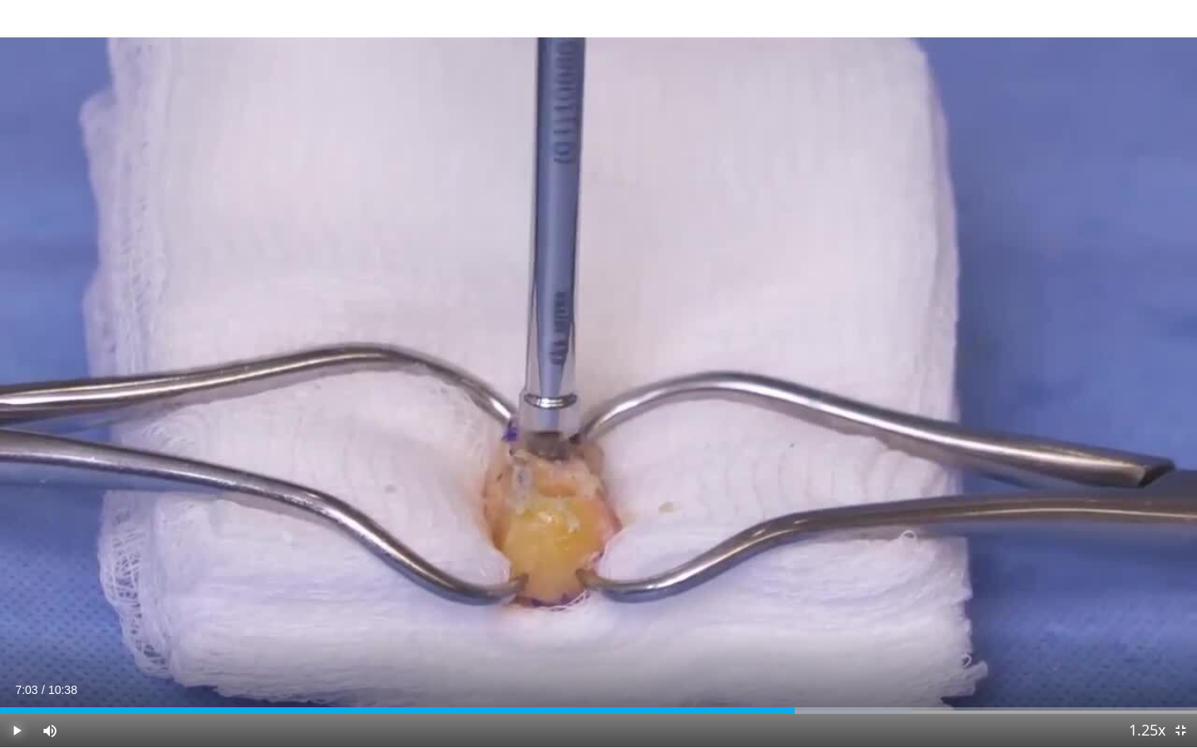
click at [21, 674] on span "Video Player" at bounding box center [16, 730] width 33 height 33
click at [818, 674] on div "Progress Bar" at bounding box center [819, 710] width 2 height 7
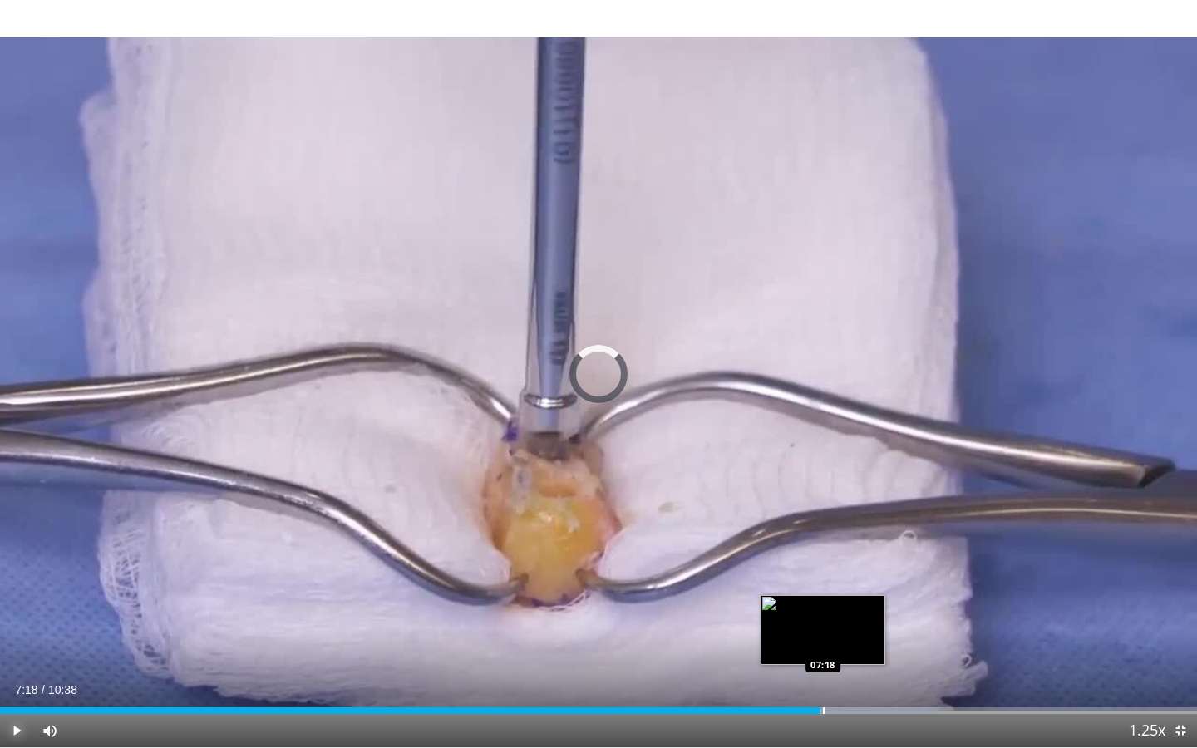
click at [823, 674] on div "Progress Bar" at bounding box center [824, 710] width 2 height 7
click at [838, 674] on div "Progress Bar" at bounding box center [839, 710] width 2 height 7
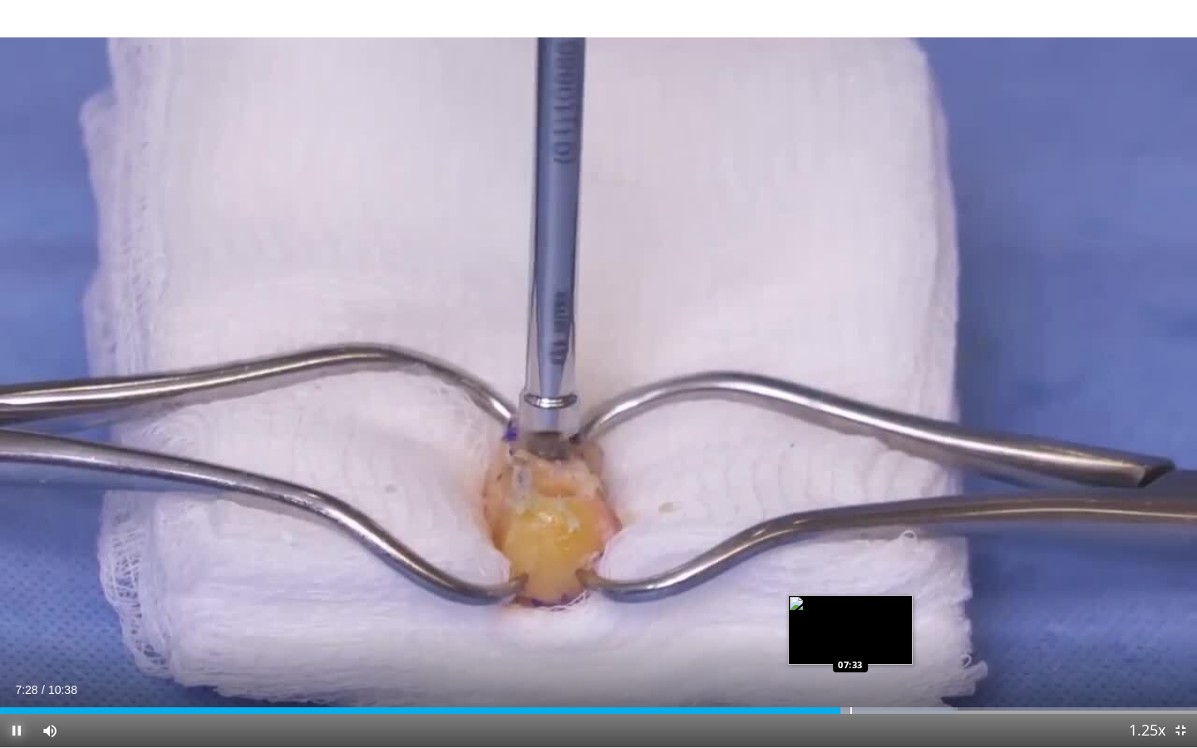
click at [850, 674] on div "Progress Bar" at bounding box center [851, 710] width 2 height 7
click at [837, 674] on div "Progress Bar" at bounding box center [838, 710] width 2 height 7
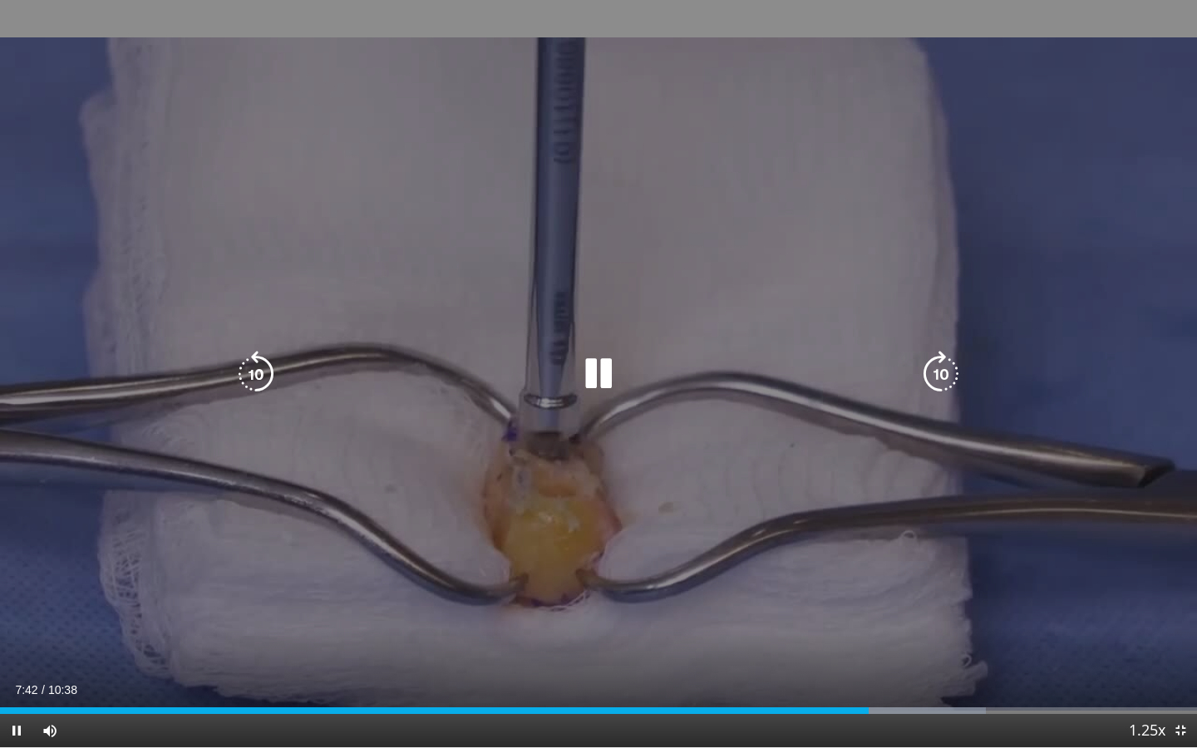
click at [978, 674] on div "10 seconds Tap to unmute" at bounding box center [598, 373] width 1197 height 747
click at [760, 473] on div "10 seconds Tap to unmute" at bounding box center [598, 373] width 1197 height 747
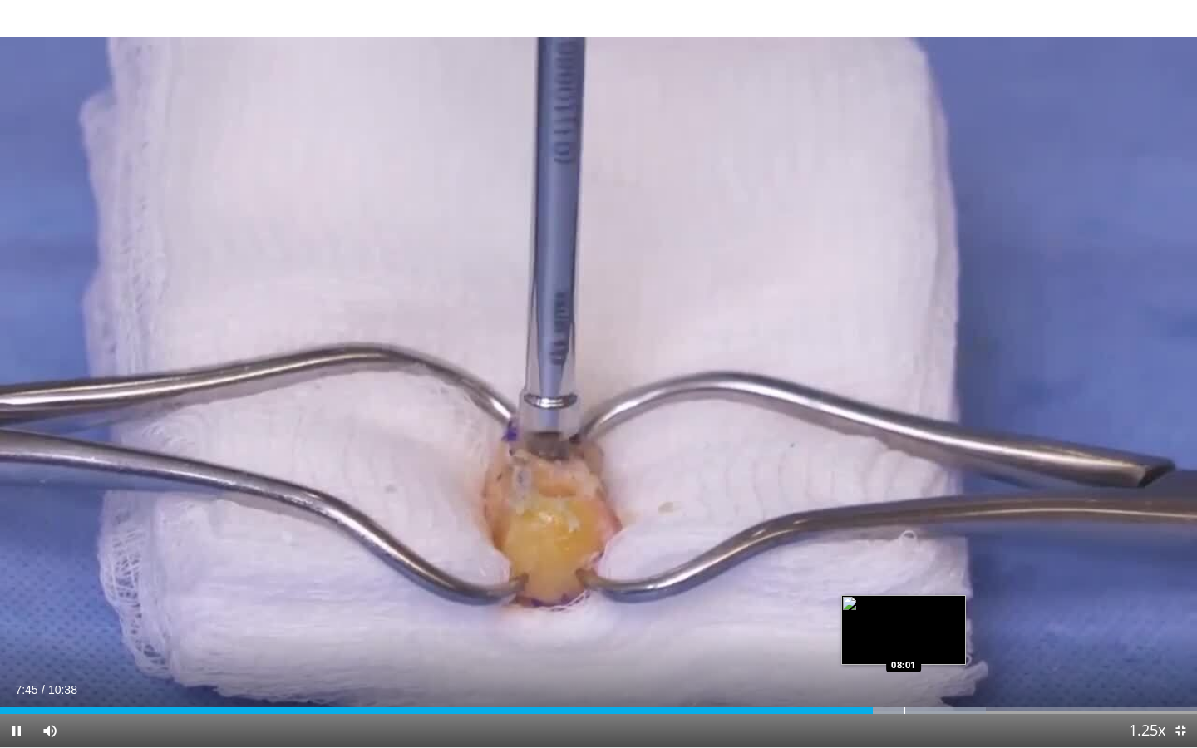
click at [904, 674] on div "Loaded : 82.36% 07:45 08:01" at bounding box center [598, 706] width 1197 height 16
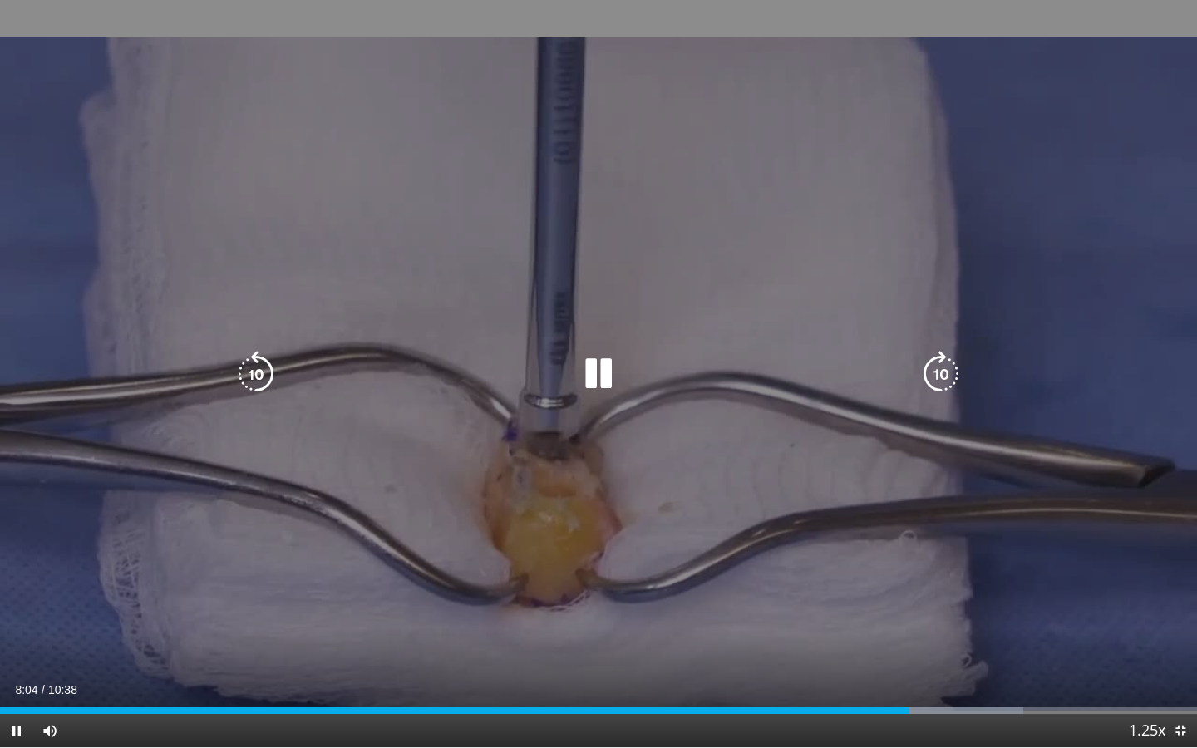
click at [612, 396] on icon "Video Player" at bounding box center [598, 374] width 47 height 47
click at [605, 387] on icon "Video Player" at bounding box center [598, 374] width 47 height 47
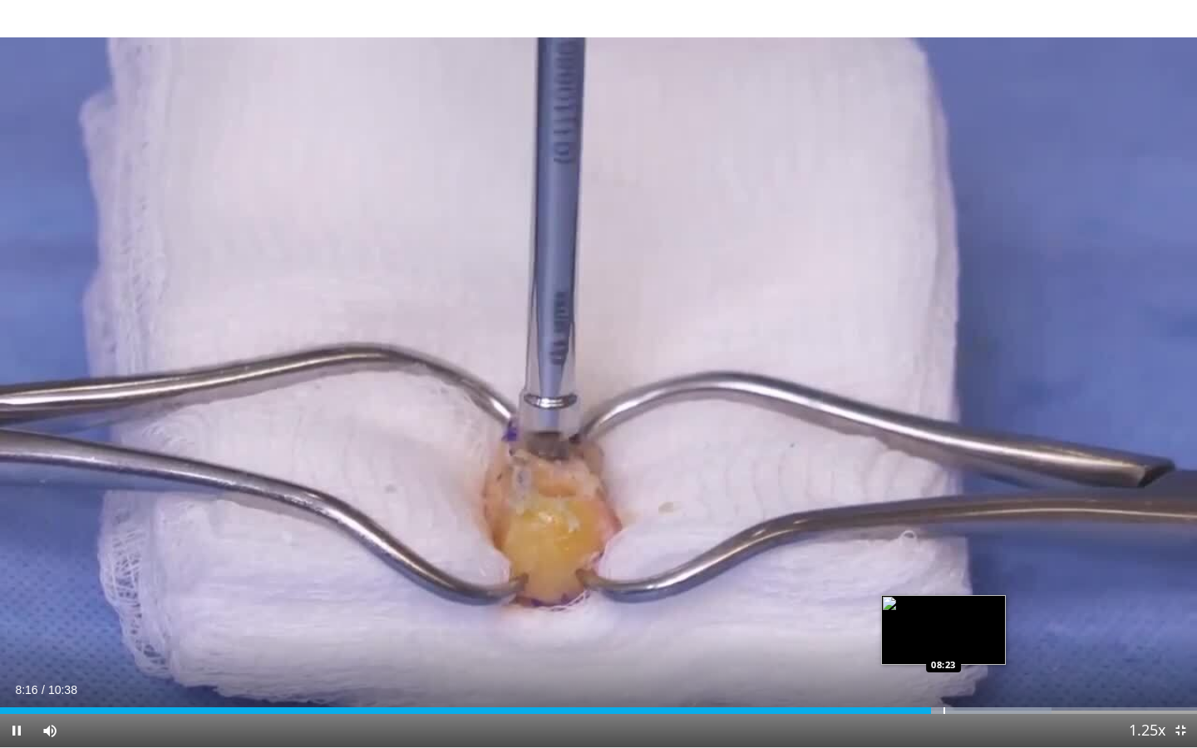
click at [944, 674] on div "Progress Bar" at bounding box center [945, 710] width 2 height 7
click at [967, 674] on div "Progress Bar" at bounding box center [968, 710] width 2 height 7
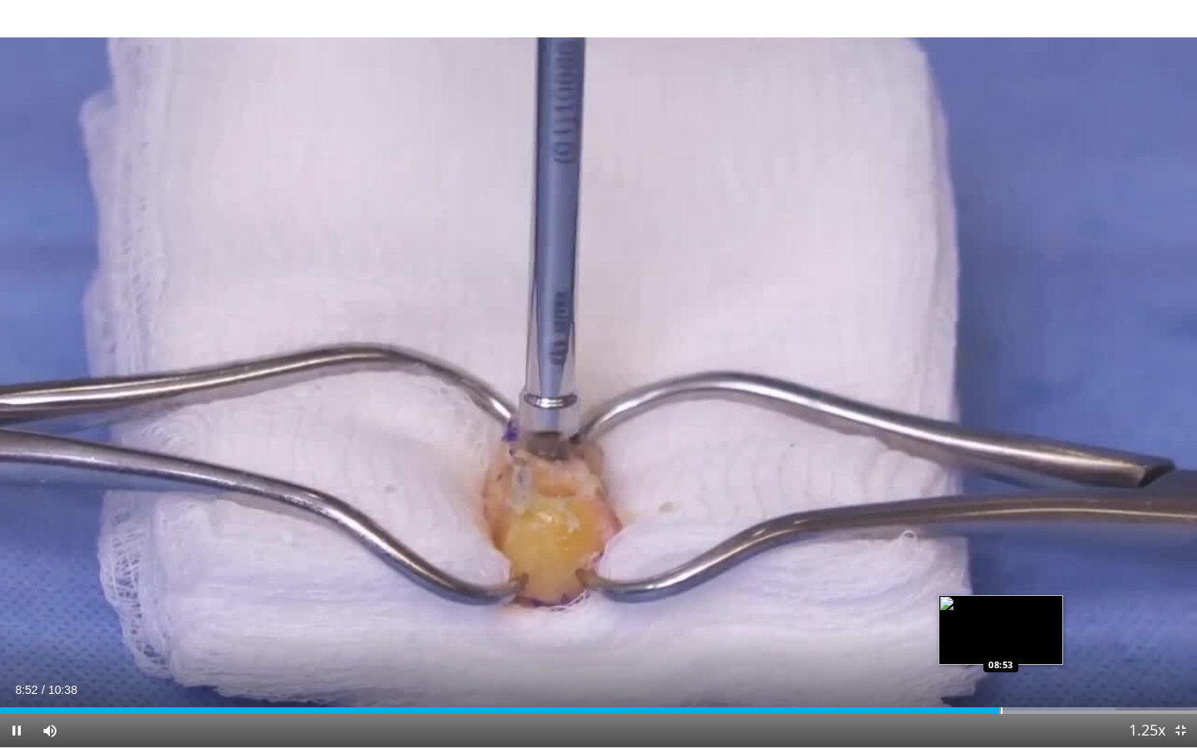
click at [1001, 674] on div "Loaded : 93.24% 08:52 08:53" at bounding box center [598, 706] width 1197 height 16
click at [1031, 674] on div "Progress Bar" at bounding box center [1032, 710] width 2 height 7
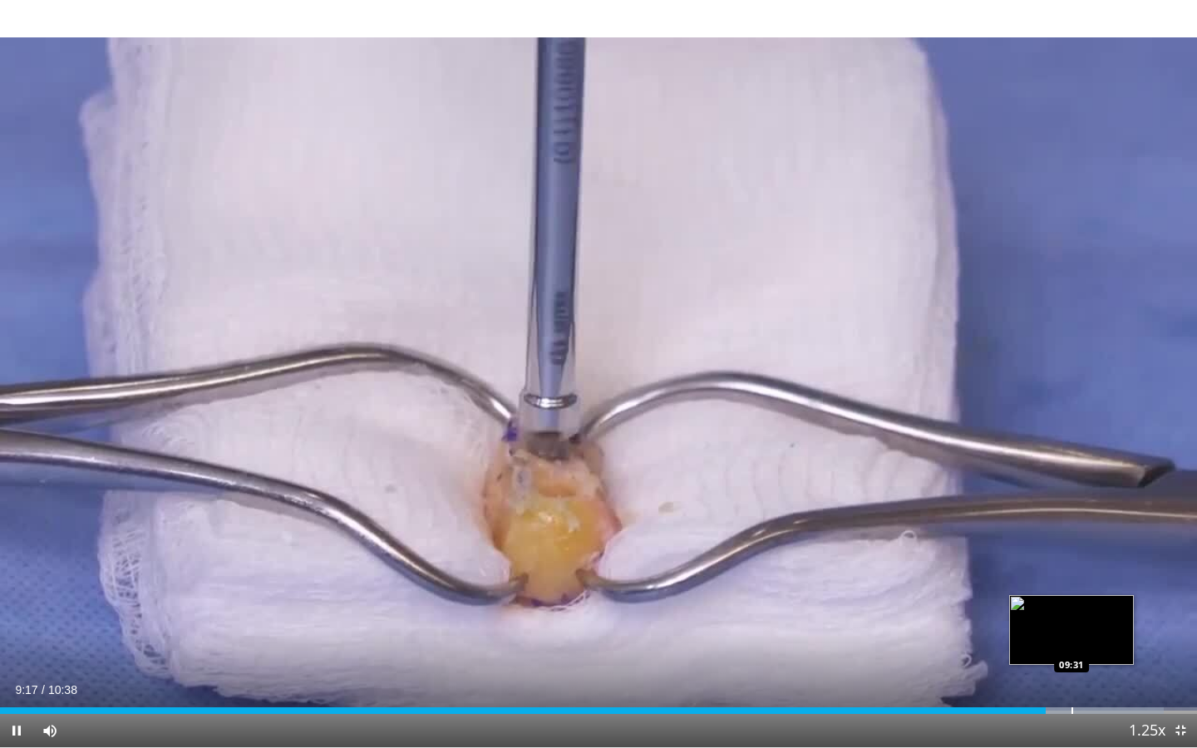
click at [1071, 674] on div "Loaded : 97.23% 09:17 09:31" at bounding box center [598, 706] width 1197 height 16
click at [1086, 674] on div "Loaded : 99.45% 09:33 09:39" at bounding box center [598, 706] width 1197 height 16
click at [1094, 674] on div "Loaded : 100.00% 09:40 09:43" at bounding box center [598, 706] width 1197 height 16
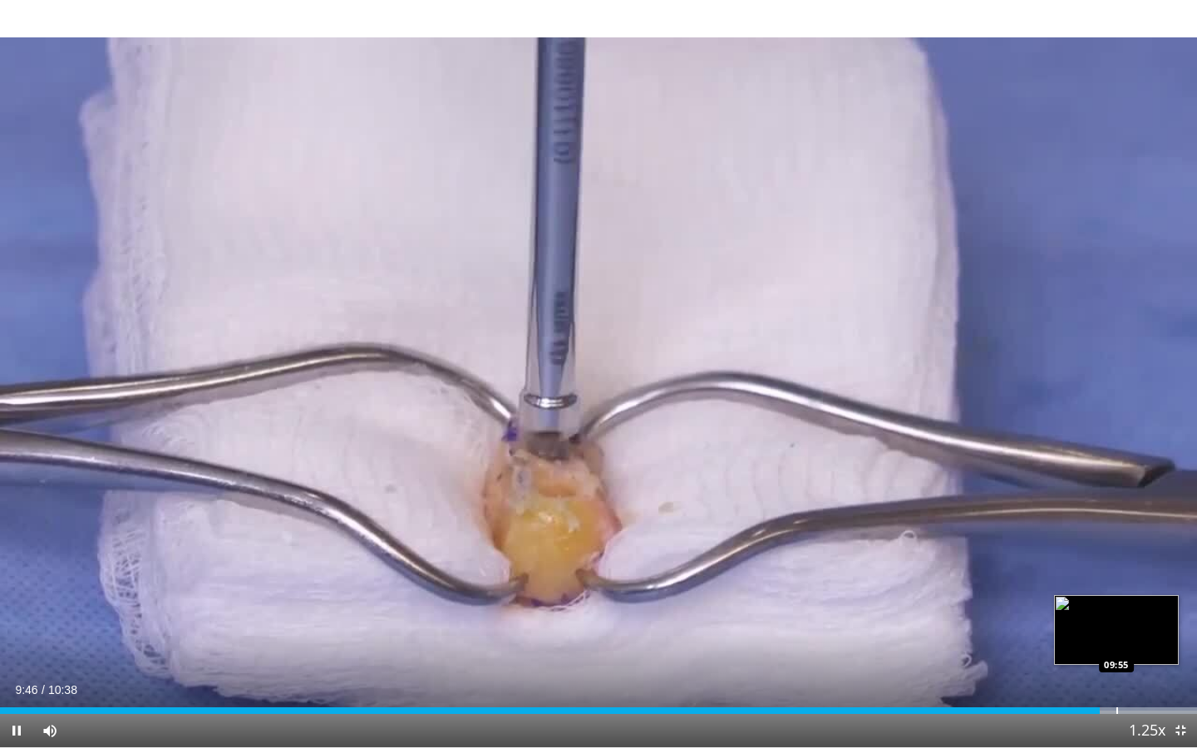
click at [1116, 674] on div "Loaded : 100.00% 09:46 09:55" at bounding box center [598, 706] width 1197 height 16
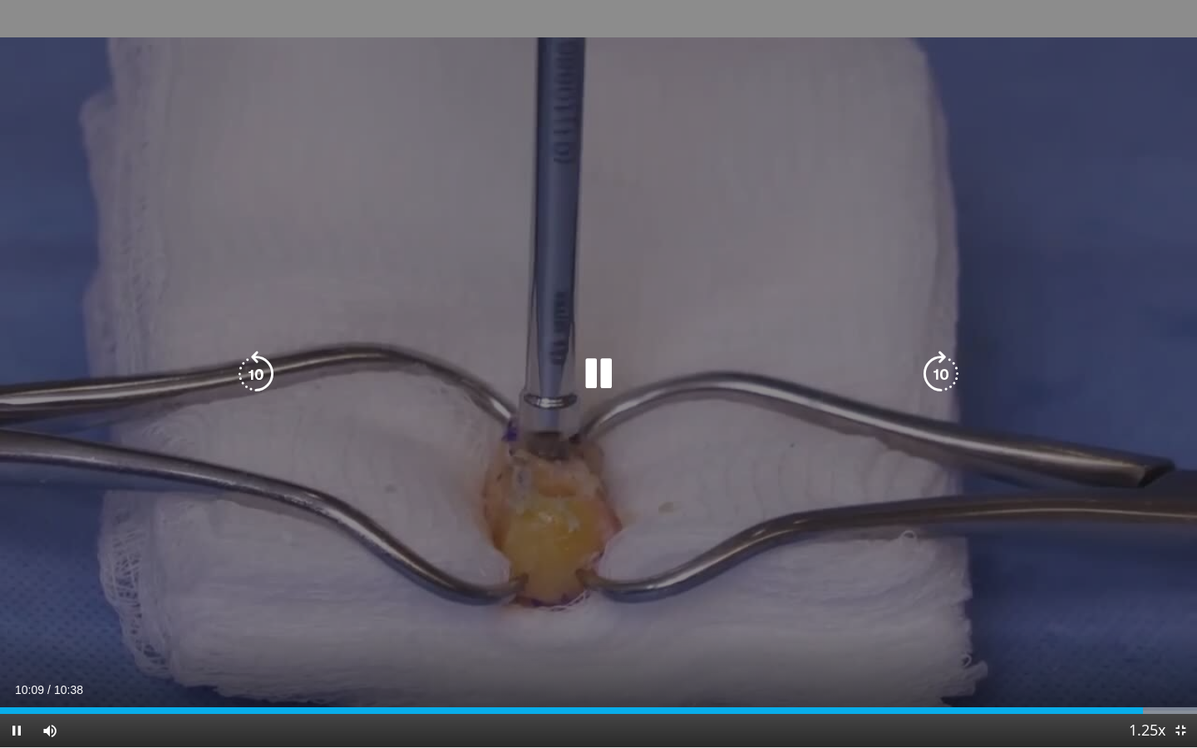
click at [944, 634] on div "10 seconds Tap to unmute" at bounding box center [598, 373] width 1197 height 747
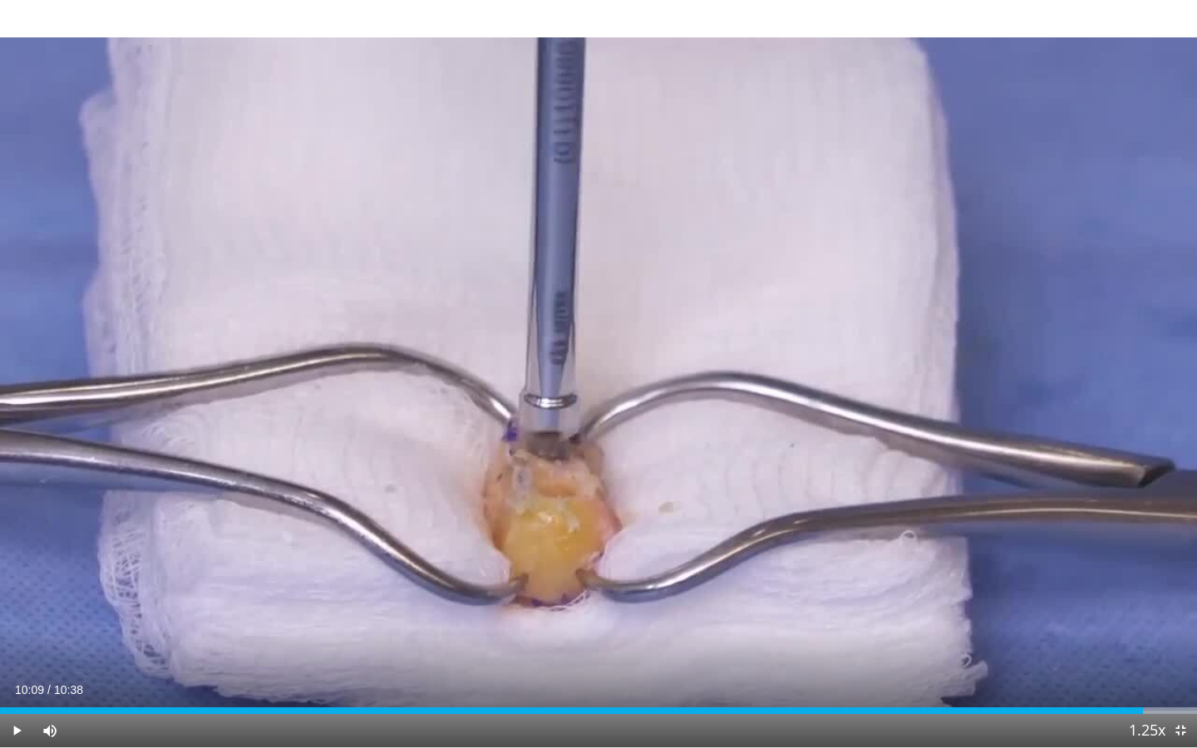
click at [1116, 674] on div "Current Time 10:09 / Duration 10:38" at bounding box center [598, 689] width 1197 height 15
click at [0, 0] on div "Progress Bar" at bounding box center [0, 0] width 0 height 0
click at [1174, 674] on span "Video Player" at bounding box center [1180, 730] width 33 height 33
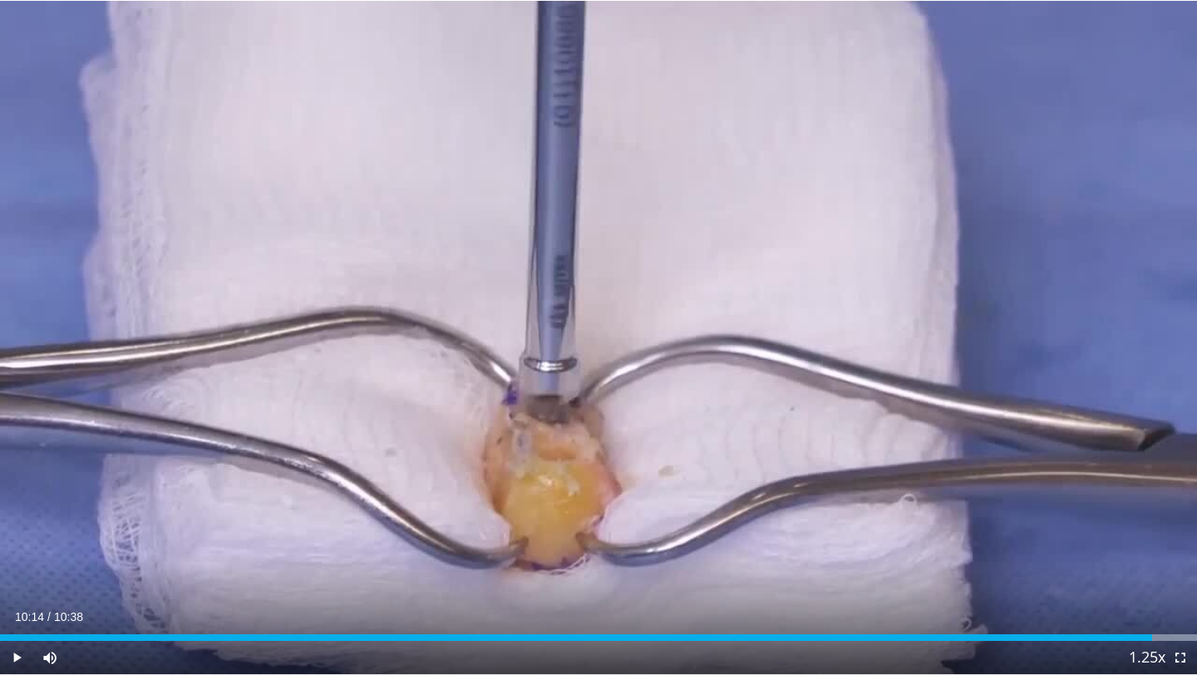
scroll to position [885, 0]
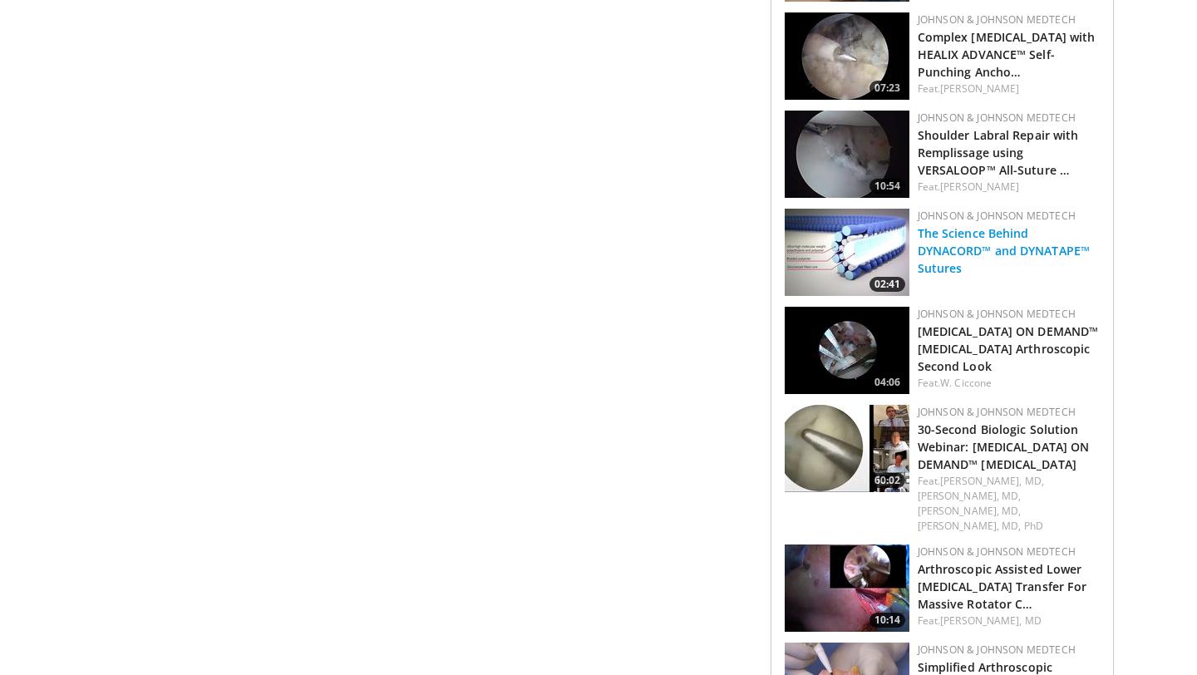
click at [938, 225] on link "The Science Behind DYNACORD™ and DYNATAPE™ Sutures" at bounding box center [1004, 250] width 172 height 51
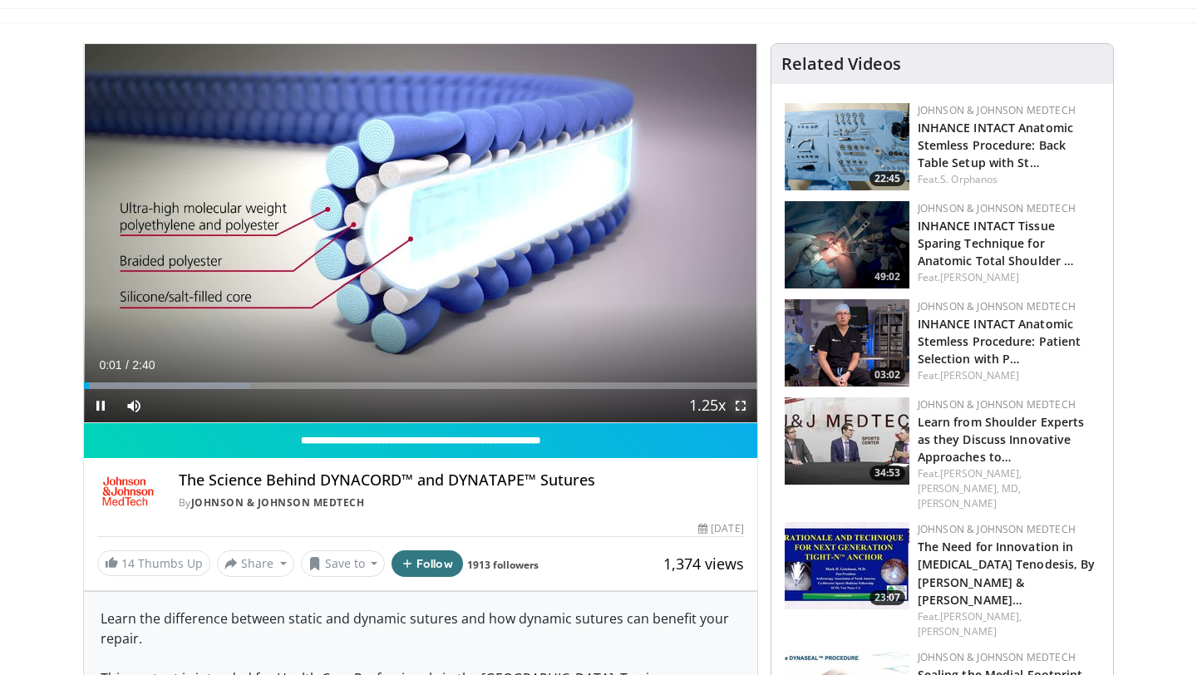
click at [729, 401] on span "Video Player" at bounding box center [740, 405] width 33 height 33
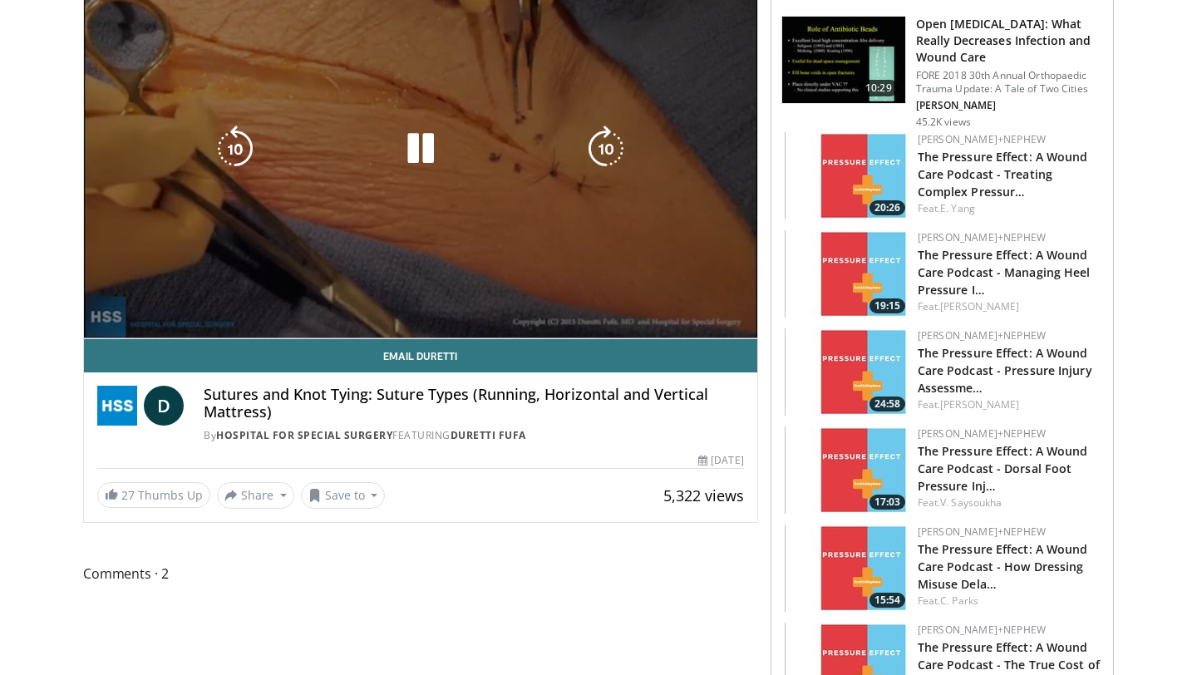
scroll to position [474, 0]
